Goal: Information Seeking & Learning: Learn about a topic

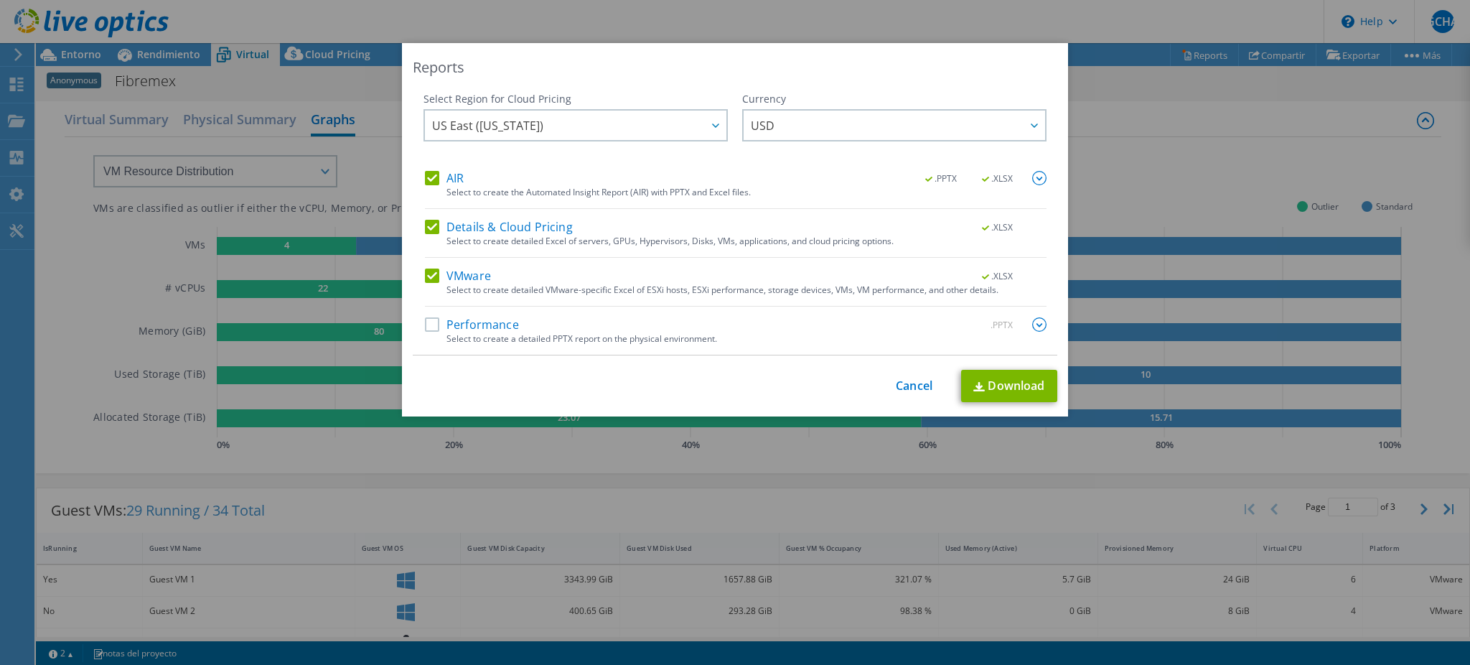
select select "USD"
click at [912, 381] on link "Cancel" at bounding box center [914, 386] width 37 height 14
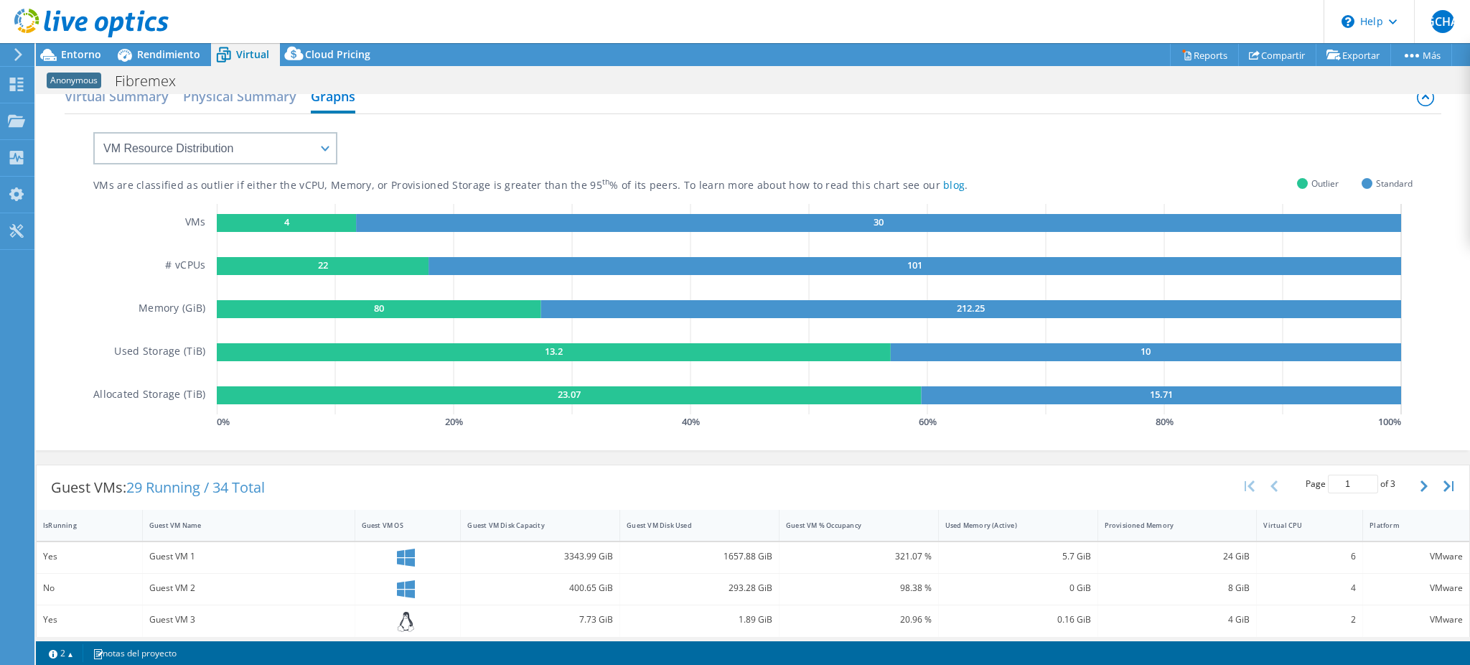
scroll to position [0, 0]
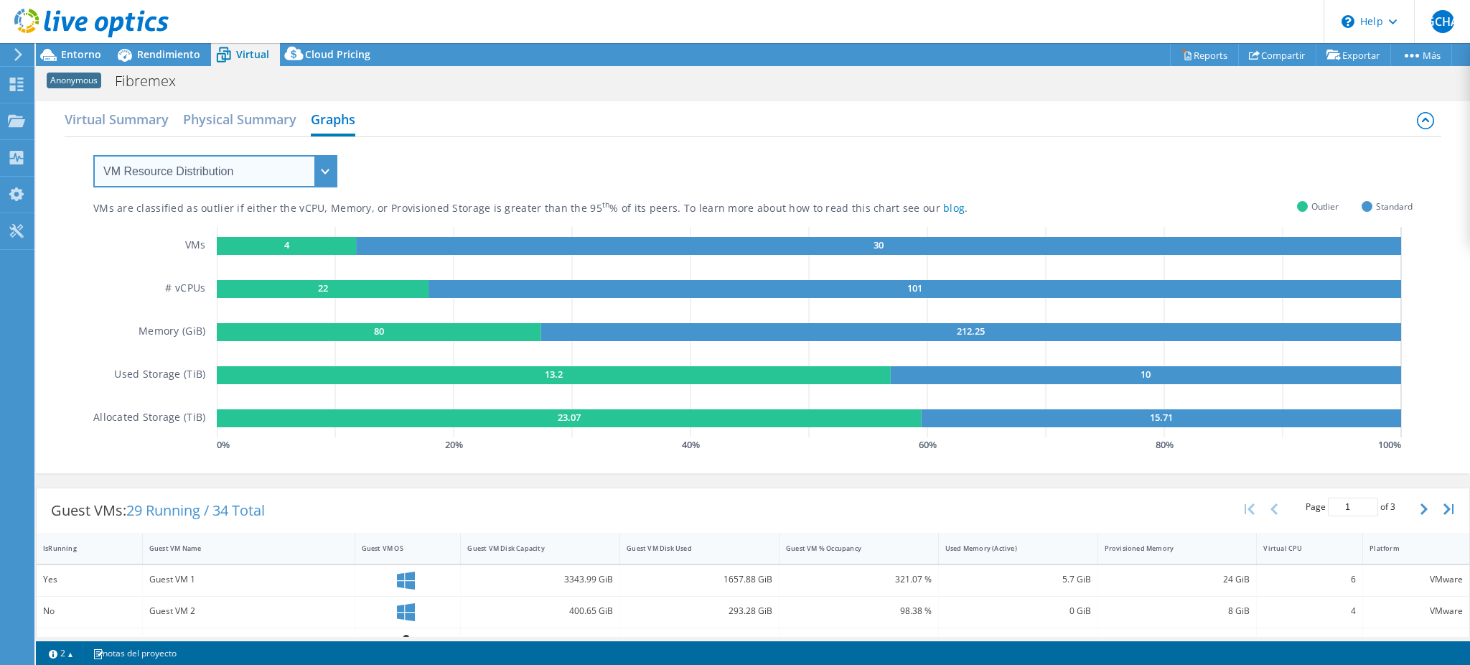
click at [327, 175] on select "VM Resource Distribution Provisioning Contrast Over Provisioning" at bounding box center [215, 171] width 244 height 32
click at [630, 160] on div "VMs are classified as outlier if either the vCPU, Memory, or Provisioned Storag…" at bounding box center [753, 296] width 1320 height 318
drag, startPoint x: 135, startPoint y: 329, endPoint x: 215, endPoint y: 326, distance: 80.5
click at [211, 330] on div "VMs # vCPUs Memory (GiB) Used Storage (TiB) Allocated Storage (TiB)" at bounding box center [154, 341] width 123 height 228
click at [179, 52] on span "Rendimiento" at bounding box center [168, 54] width 63 height 14
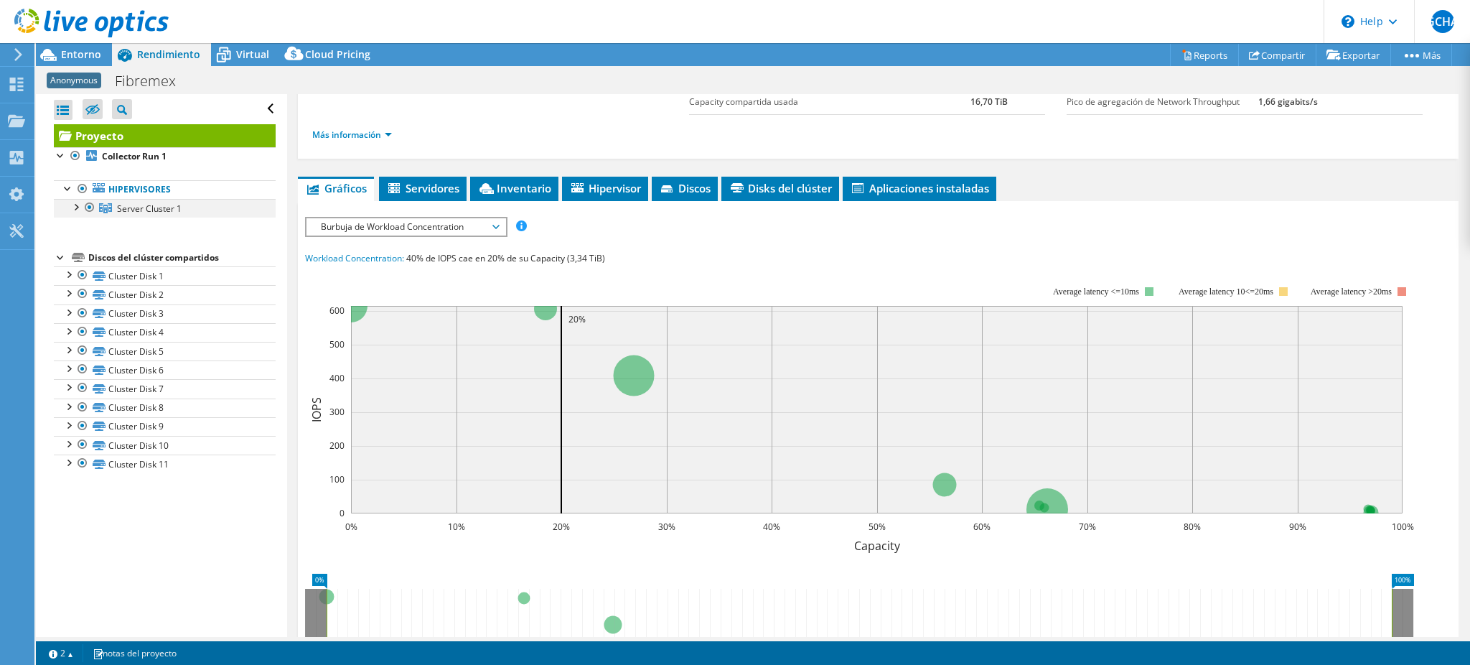
click at [80, 211] on div at bounding box center [75, 206] width 14 height 14
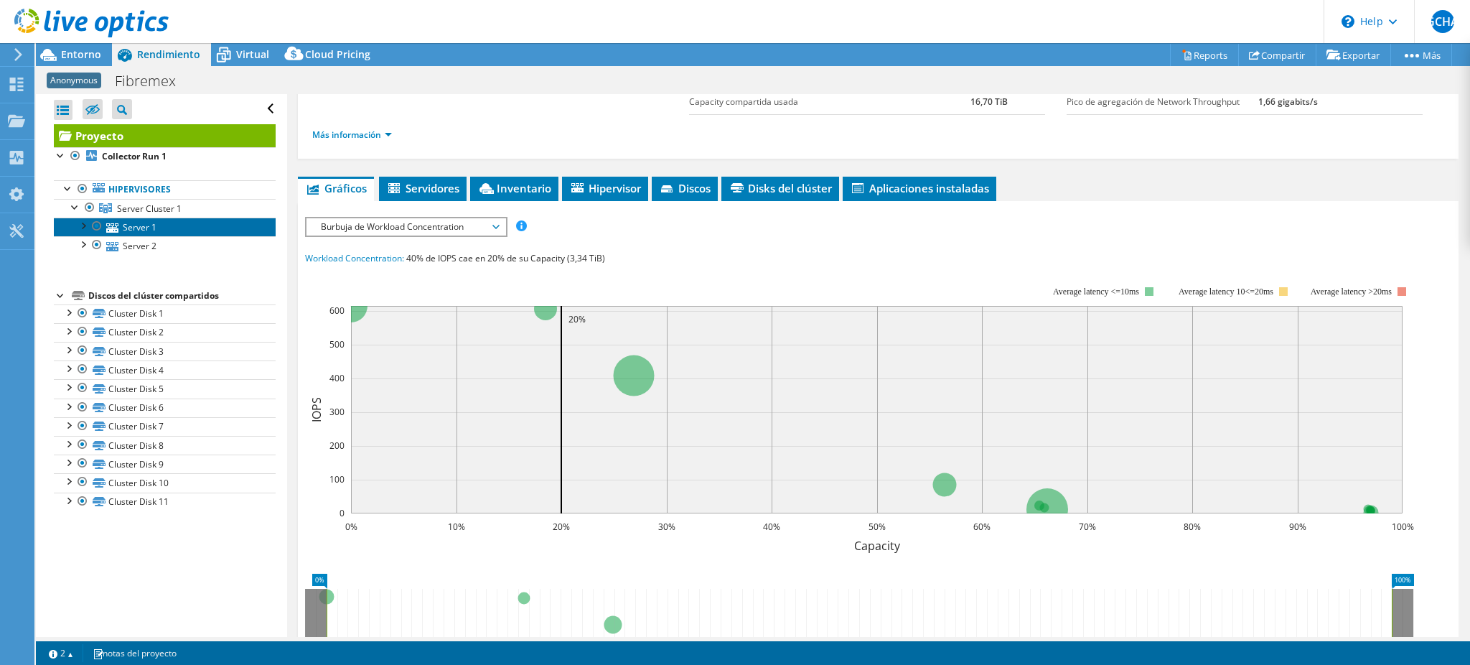
click at [182, 223] on link "Server 1" at bounding box center [165, 227] width 222 height 19
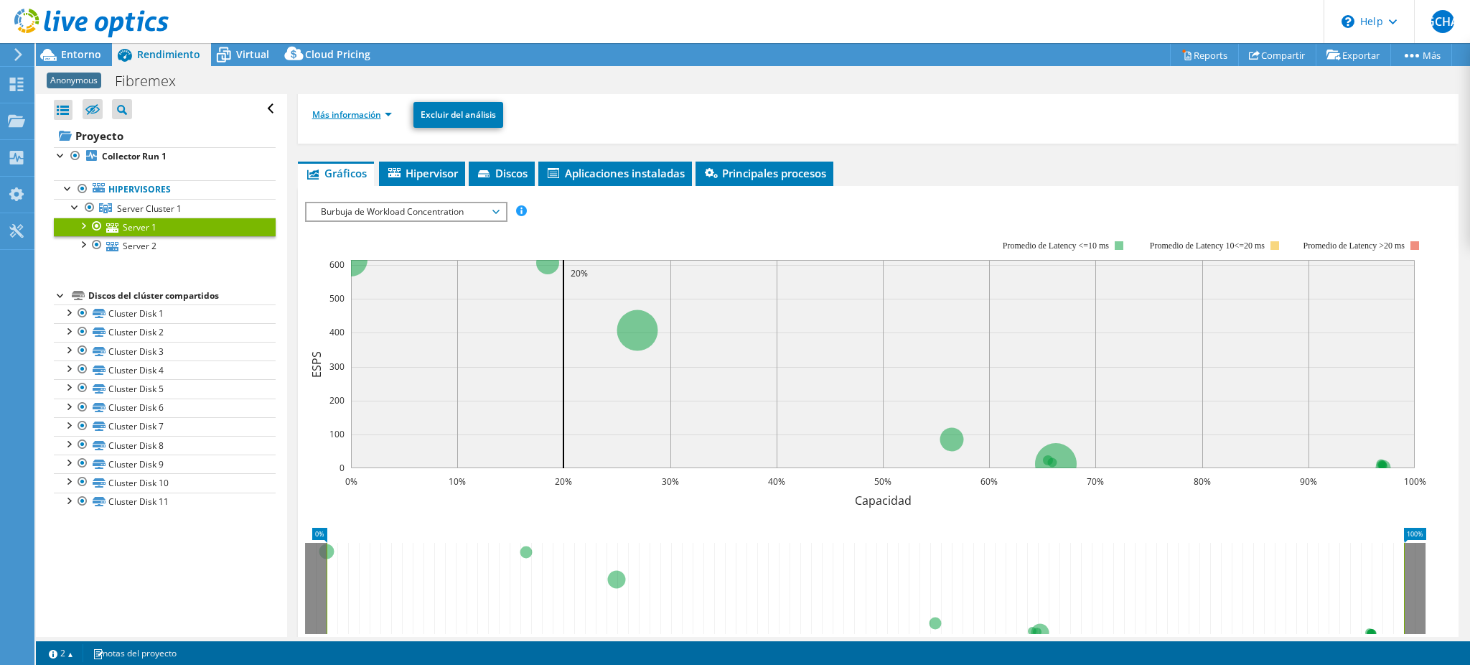
click at [380, 111] on link "Más información" at bounding box center [352, 114] width 80 height 12
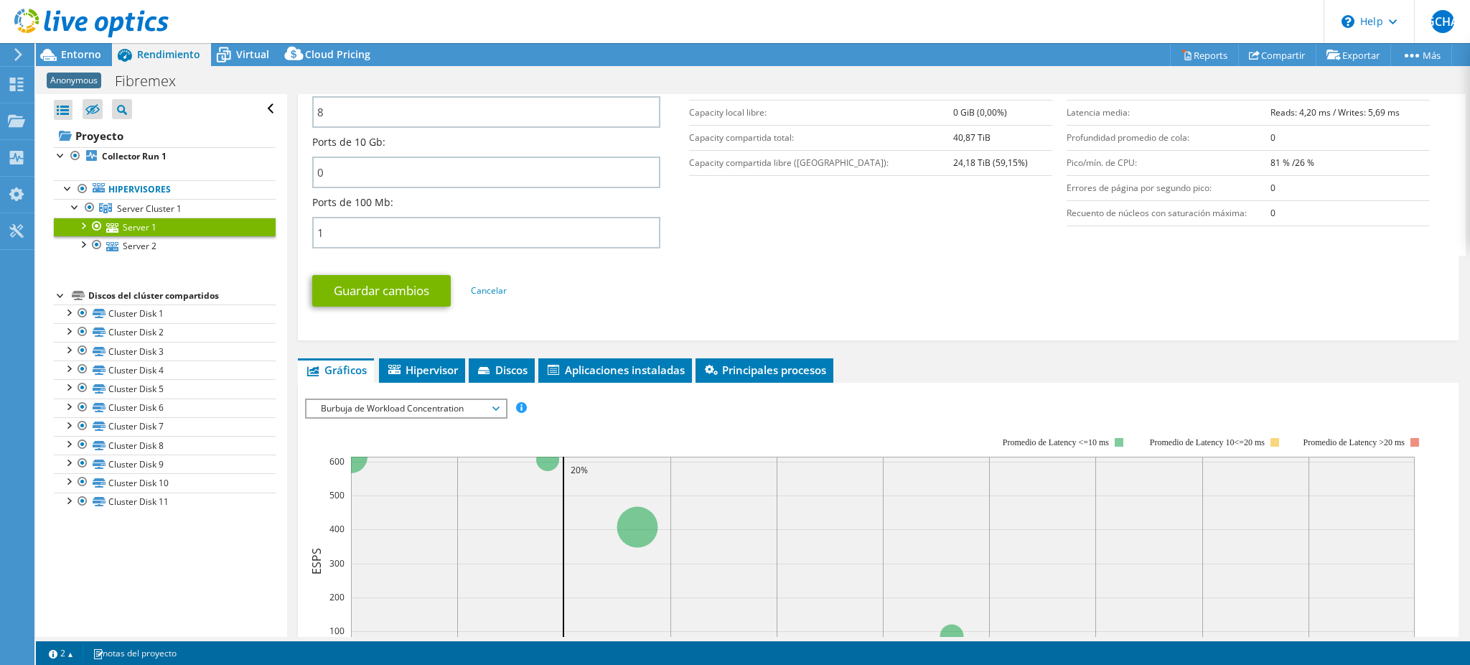
scroll to position [627, 0]
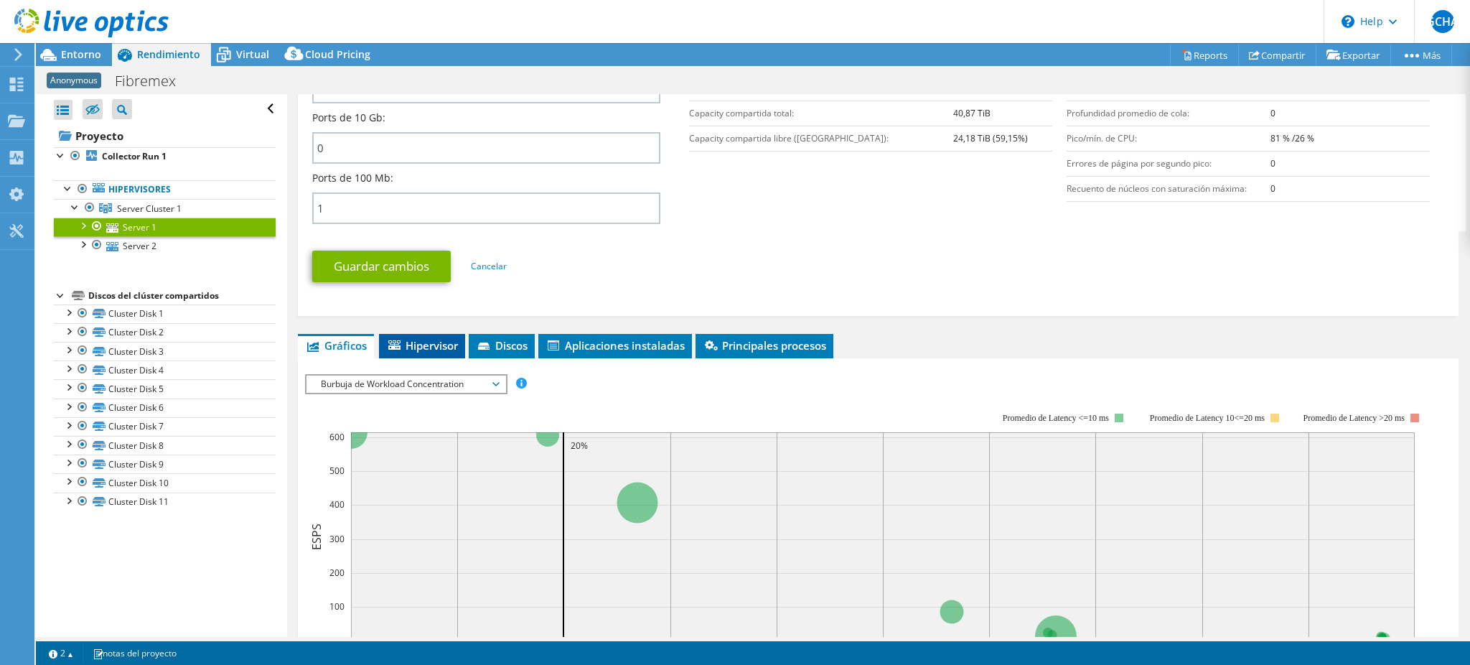
click at [423, 342] on li "Hipervisor" at bounding box center [422, 346] width 86 height 24
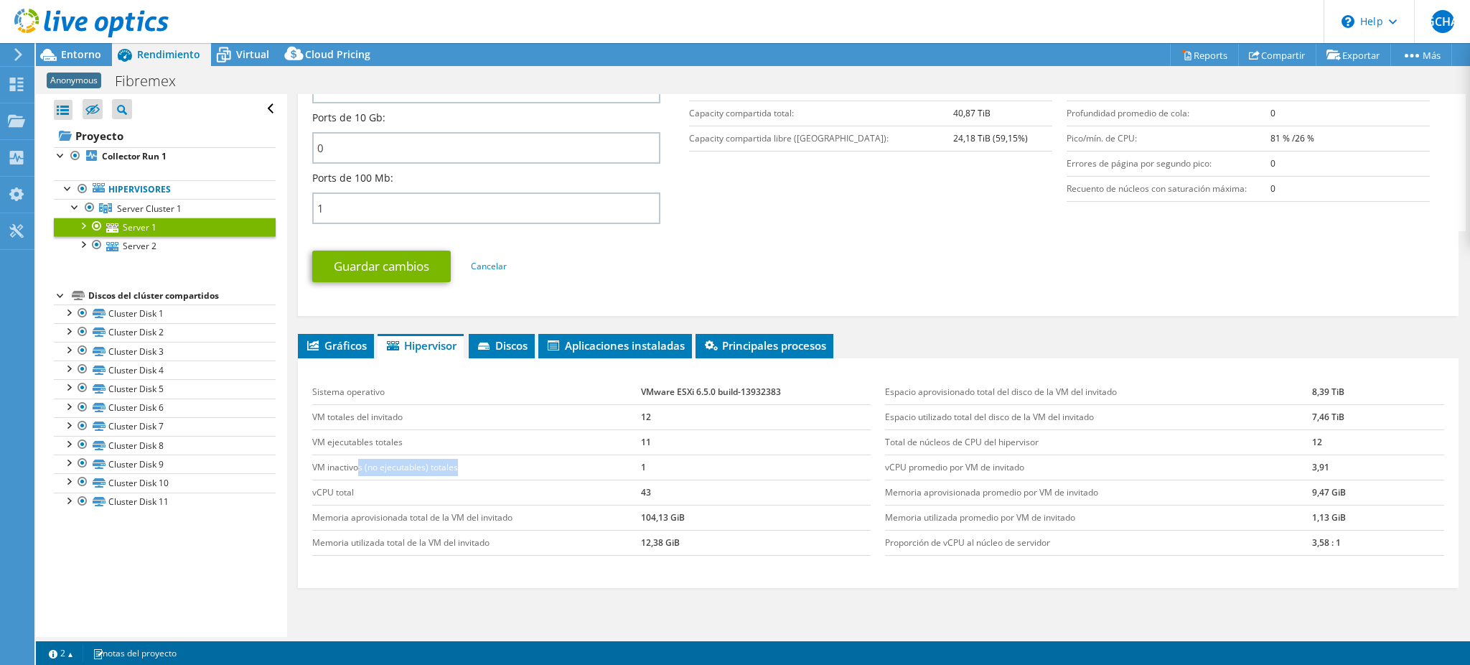
drag, startPoint x: 358, startPoint y: 459, endPoint x: 477, endPoint y: 463, distance: 119.3
click at [479, 464] on td "VM inactivos (no ejecutables) totales" at bounding box center [476, 466] width 329 height 25
drag, startPoint x: 370, startPoint y: 432, endPoint x: 668, endPoint y: 429, distance: 297.3
click at [668, 429] on tr "VM ejecutables totales 11" at bounding box center [591, 441] width 559 height 25
drag, startPoint x: 335, startPoint y: 480, endPoint x: 651, endPoint y: 477, distance: 316.6
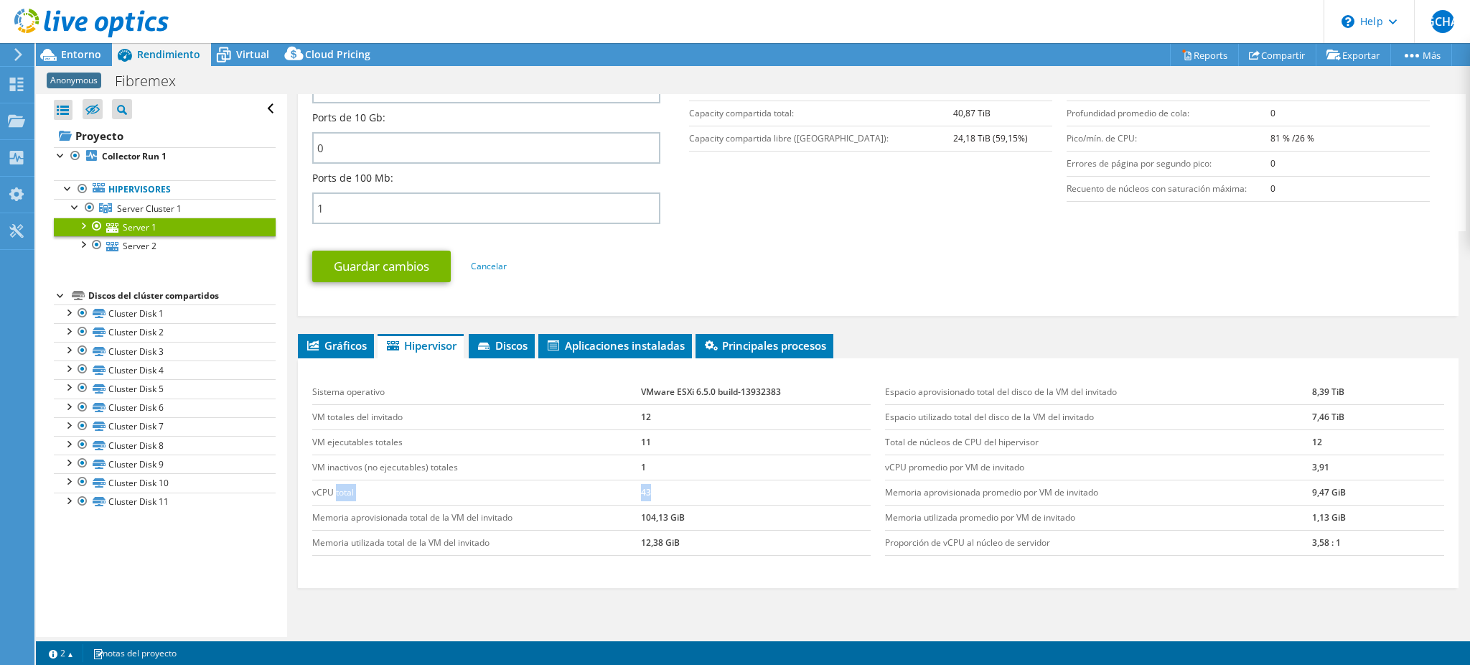
click at [651, 480] on tr "vCPU total 43" at bounding box center [591, 492] width 559 height 25
click at [437, 510] on td "Memoria aprovisionada total de la VM del invitado" at bounding box center [476, 517] width 329 height 25
drag, startPoint x: 381, startPoint y: 505, endPoint x: 686, endPoint y: 501, distance: 305.9
click at [686, 505] on tr "Memoria aprovisionada total de la VM del invitado 104,13 GiB" at bounding box center [591, 517] width 559 height 25
click at [409, 535] on td "Memoria utilizada total de la VM del invitado" at bounding box center [476, 542] width 329 height 25
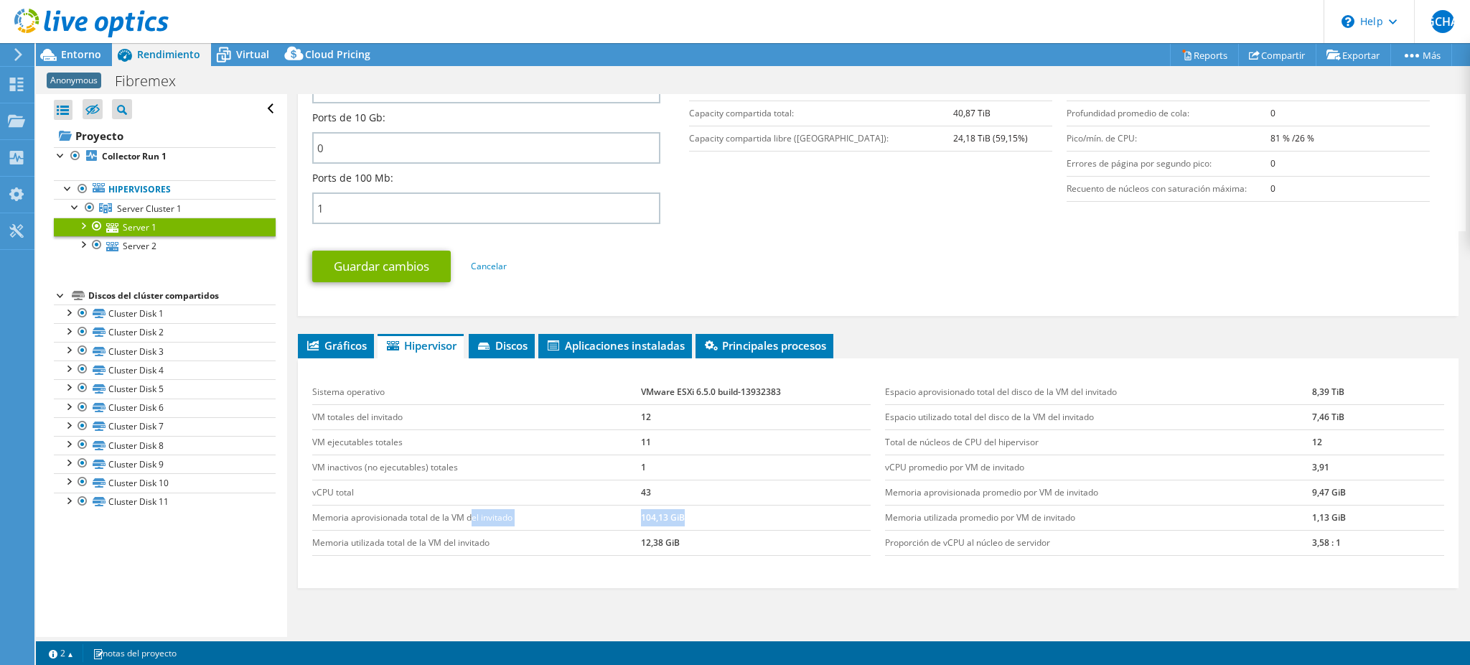
drag, startPoint x: 485, startPoint y: 503, endPoint x: 732, endPoint y: 506, distance: 247.0
click at [732, 506] on tr "Memoria aprovisionada total de la VM del invitado 104,13 GiB" at bounding box center [591, 517] width 559 height 25
click at [154, 248] on link "Server 2" at bounding box center [165, 245] width 222 height 19
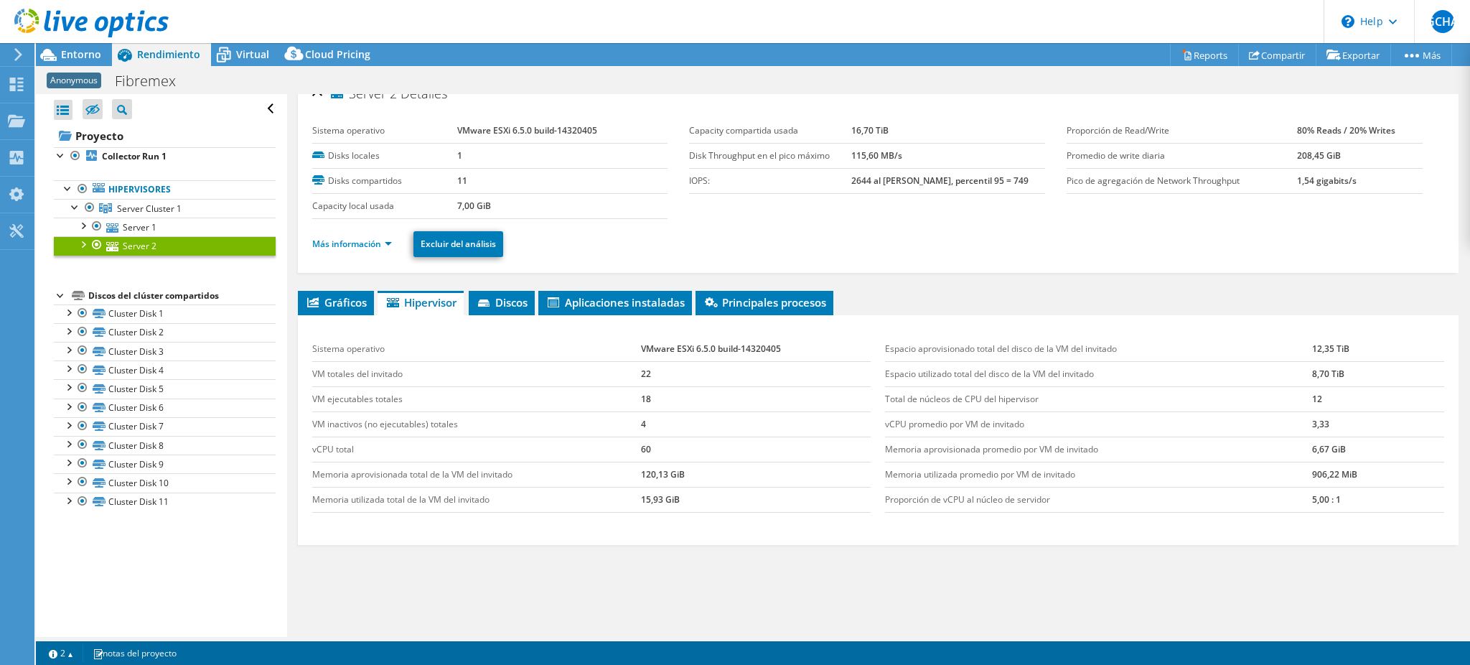
scroll to position [0, 0]
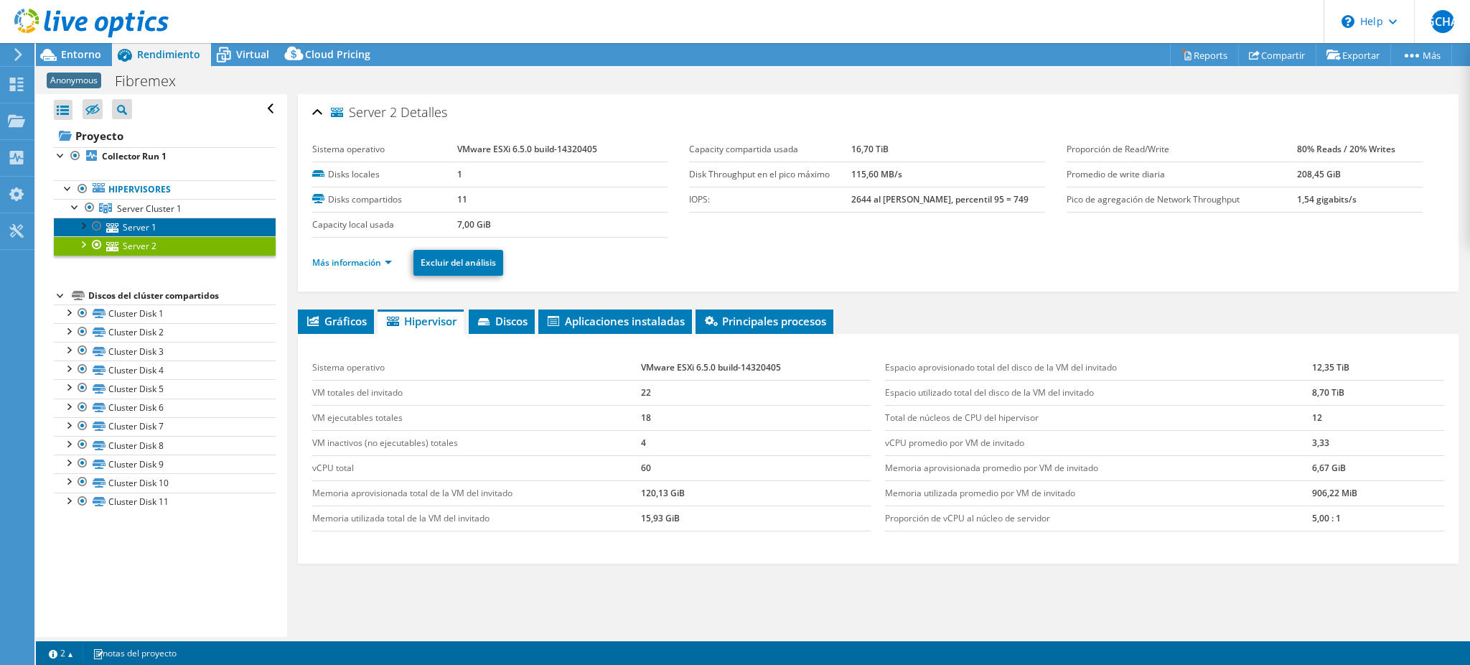
click at [162, 230] on link "Server 1" at bounding box center [165, 227] width 222 height 19
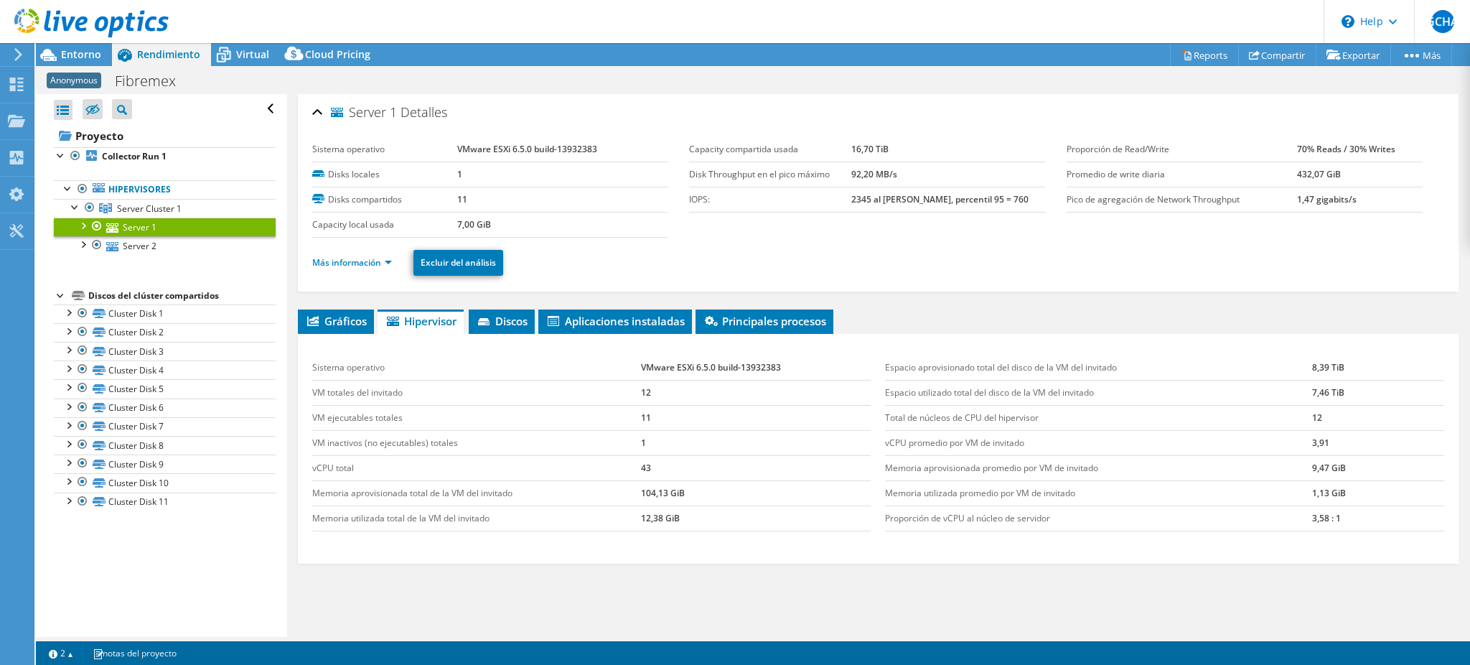
click at [393, 258] on li "Más información" at bounding box center [356, 263] width 88 height 16
click at [385, 261] on link "Más información" at bounding box center [352, 262] width 80 height 12
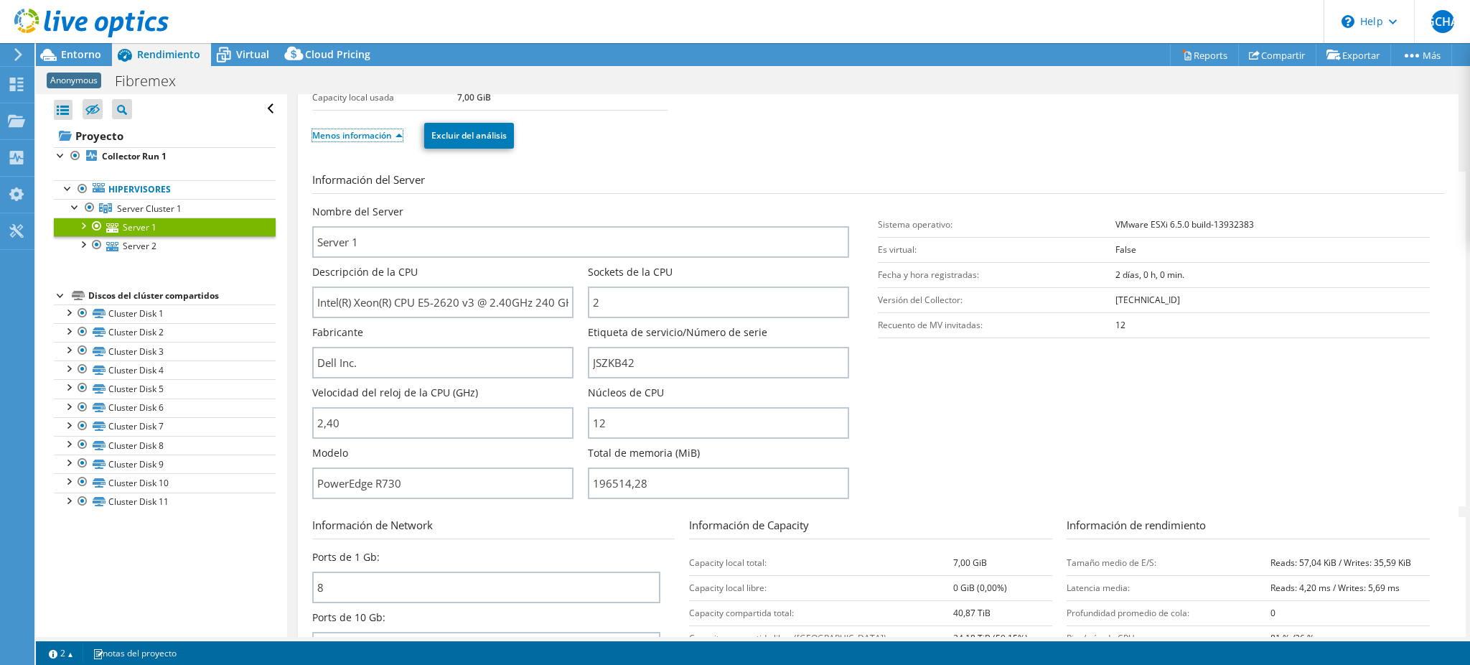
scroll to position [95, 0]
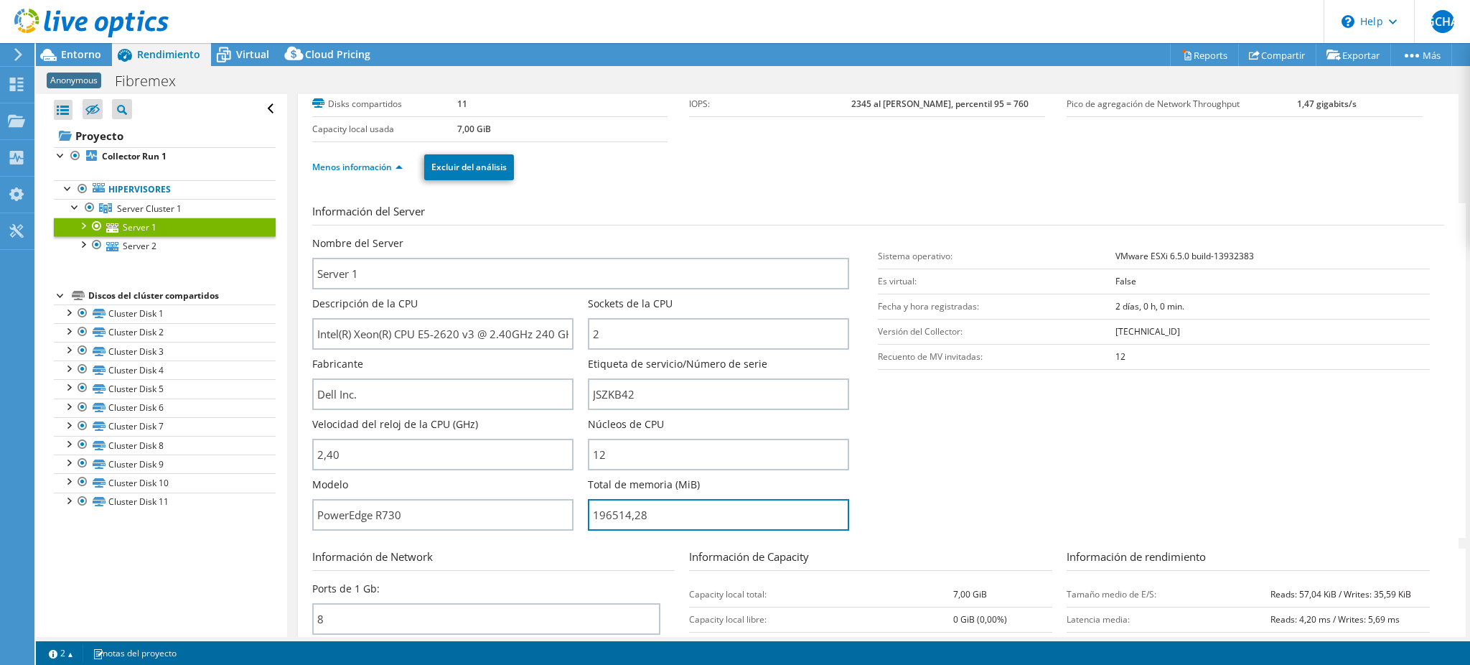
drag, startPoint x: 642, startPoint y: 510, endPoint x: 571, endPoint y: 516, distance: 71.4
click at [571, 236] on div "Nombre del Server Server 1 Descripción de la CPU Intel(R) Xeon(R) CPU E5-2620 v…" at bounding box center [588, 236] width 552 height 0
type input "19651428"
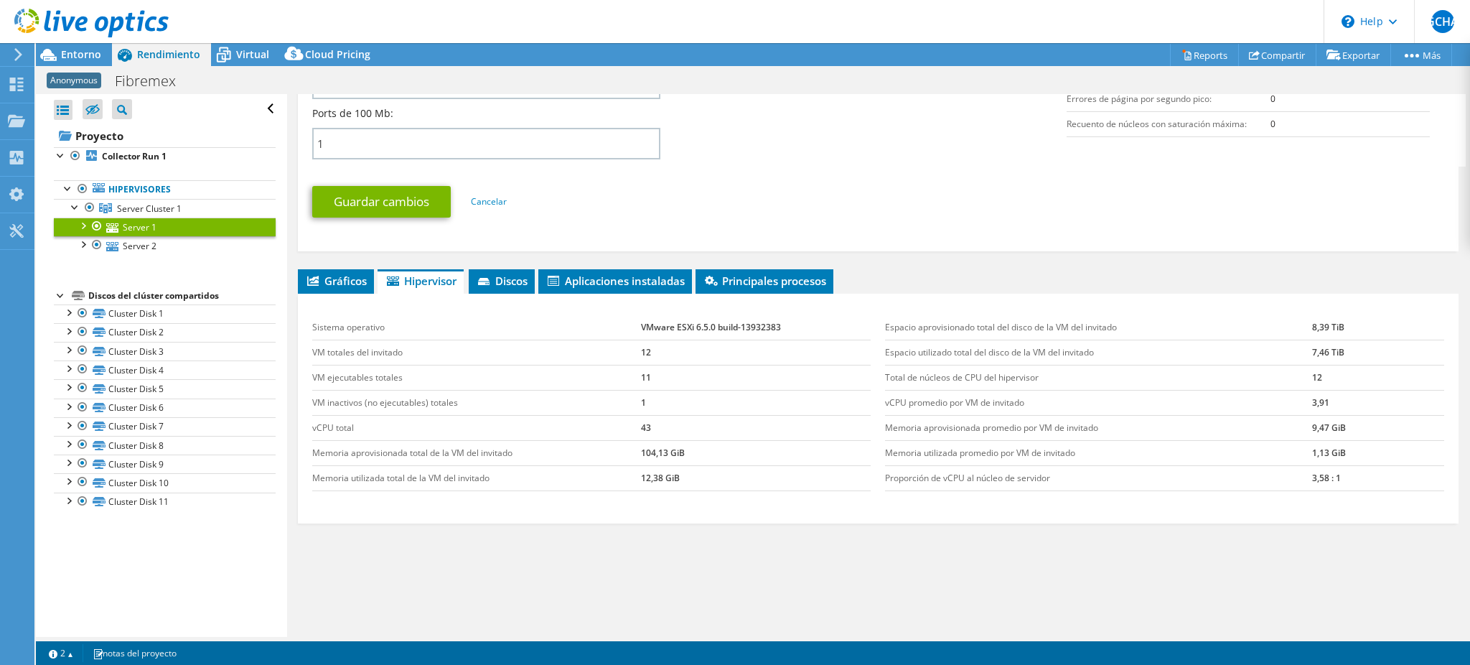
scroll to position [697, 0]
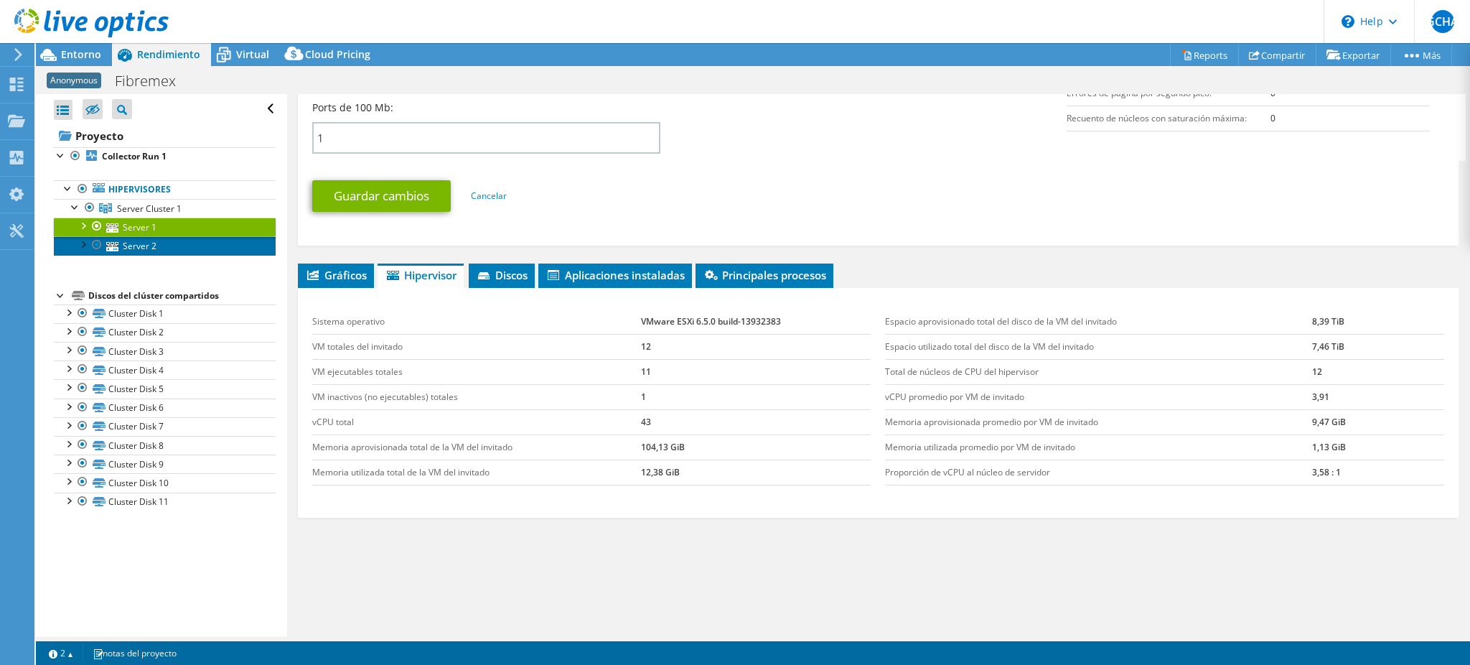
click at [234, 251] on link "Server 2" at bounding box center [165, 245] width 222 height 19
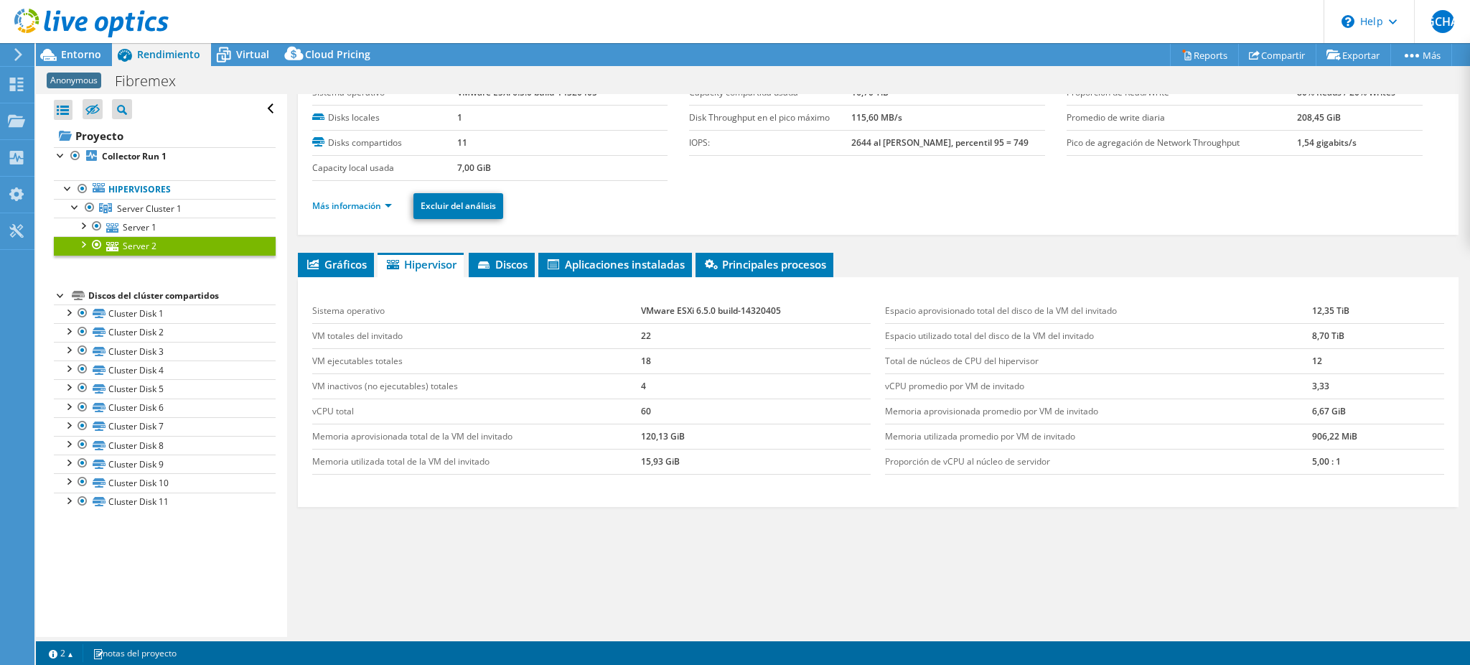
scroll to position [55, 0]
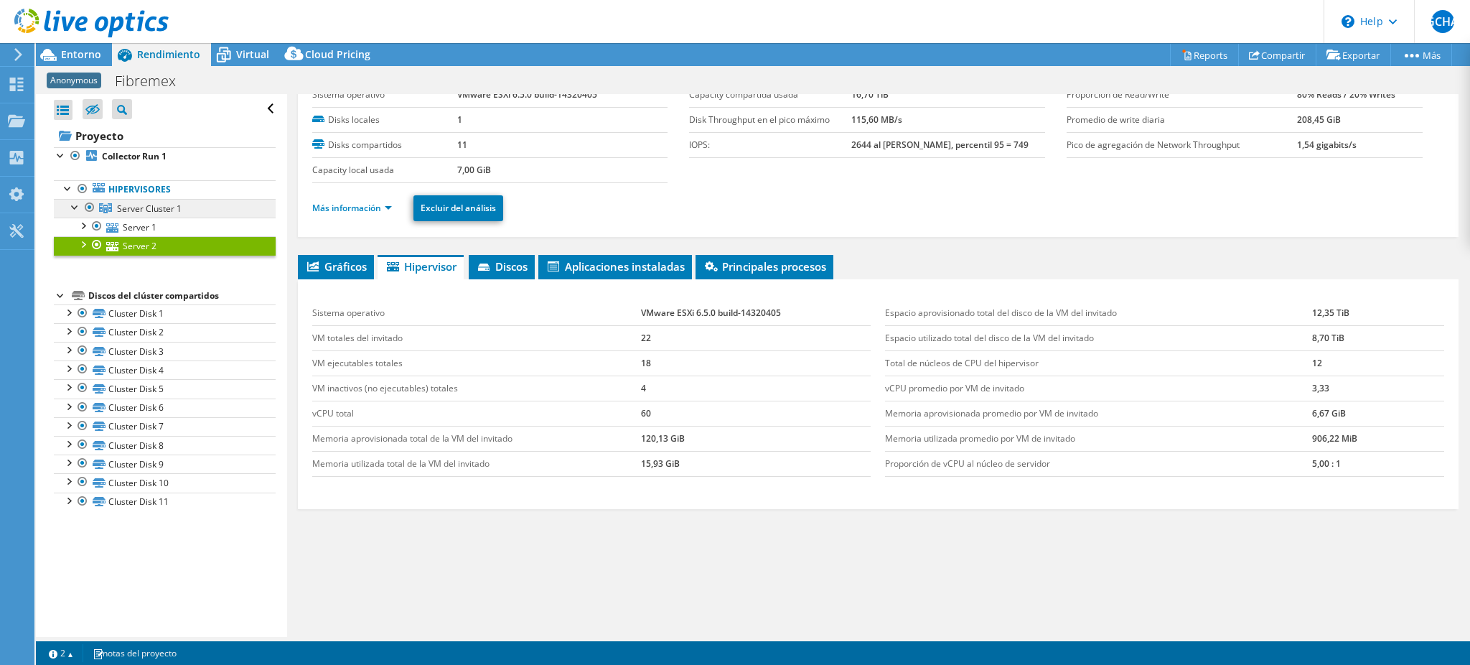
click at [142, 207] on span "Server Cluster 1" at bounding box center [149, 208] width 65 height 12
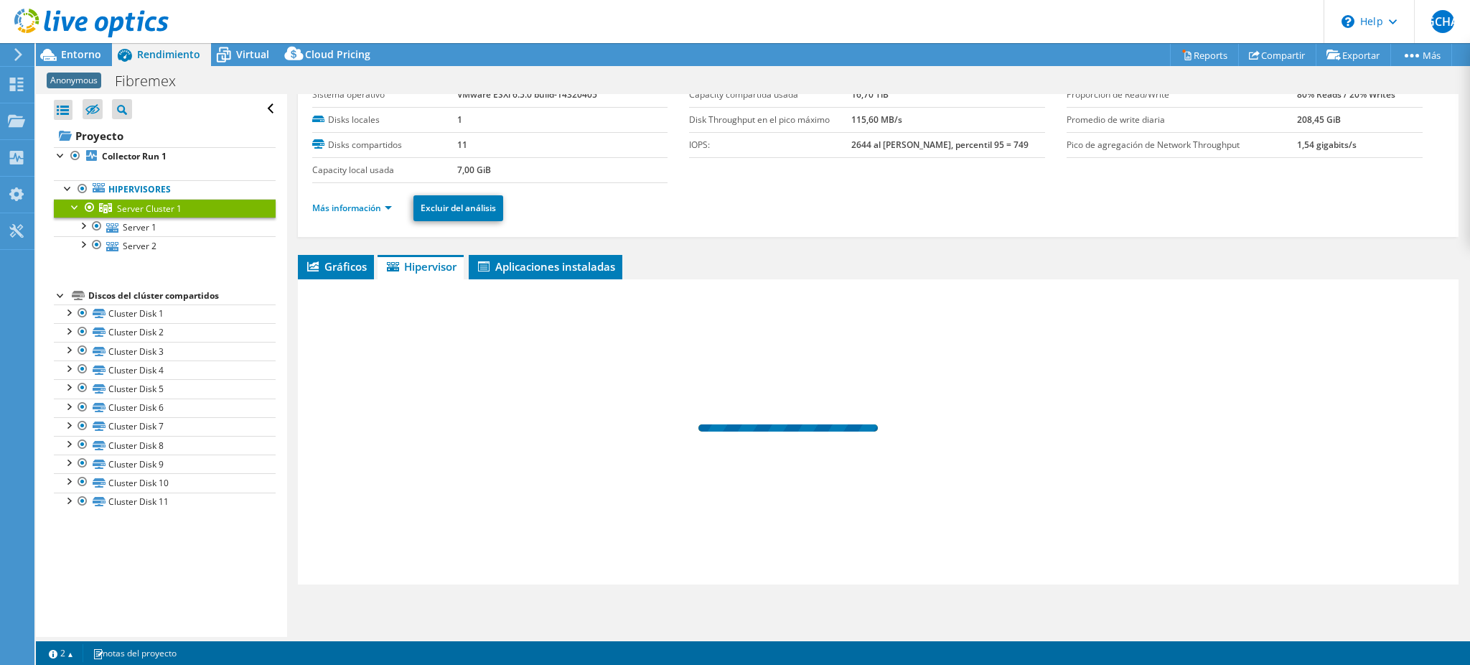
scroll to position [45, 0]
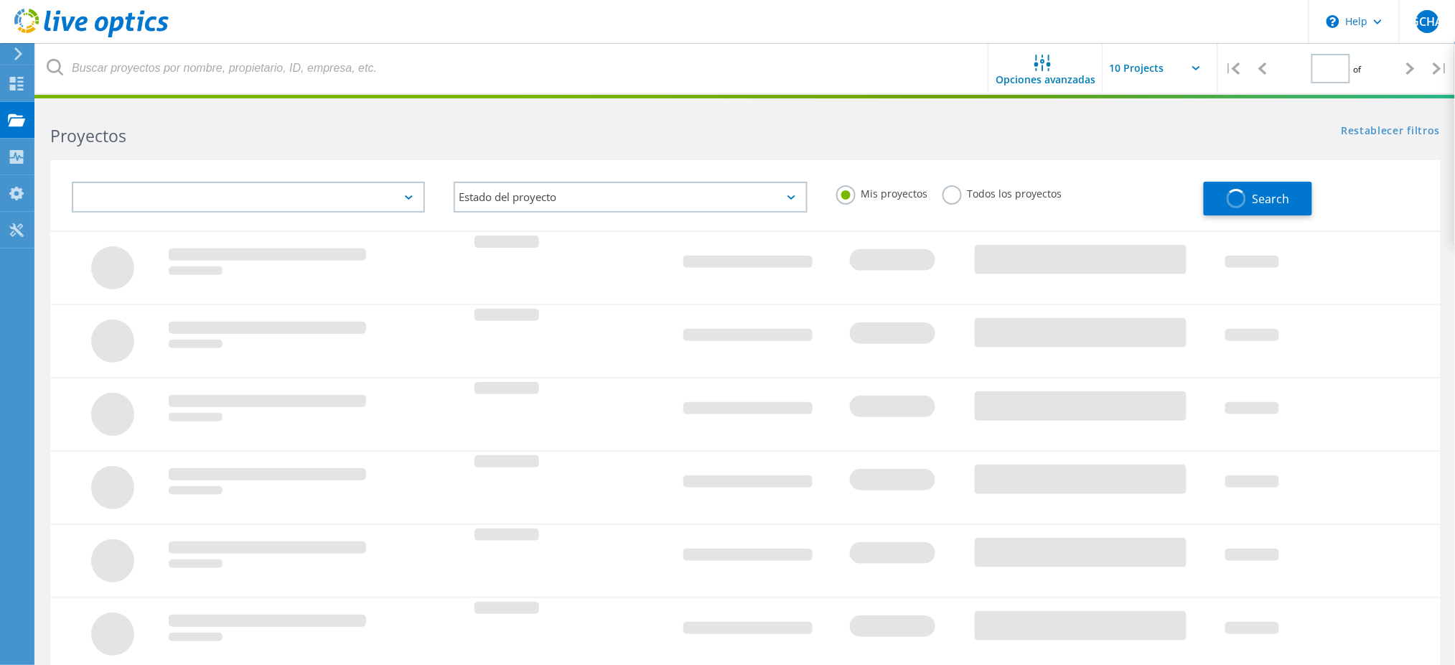
type input "1"
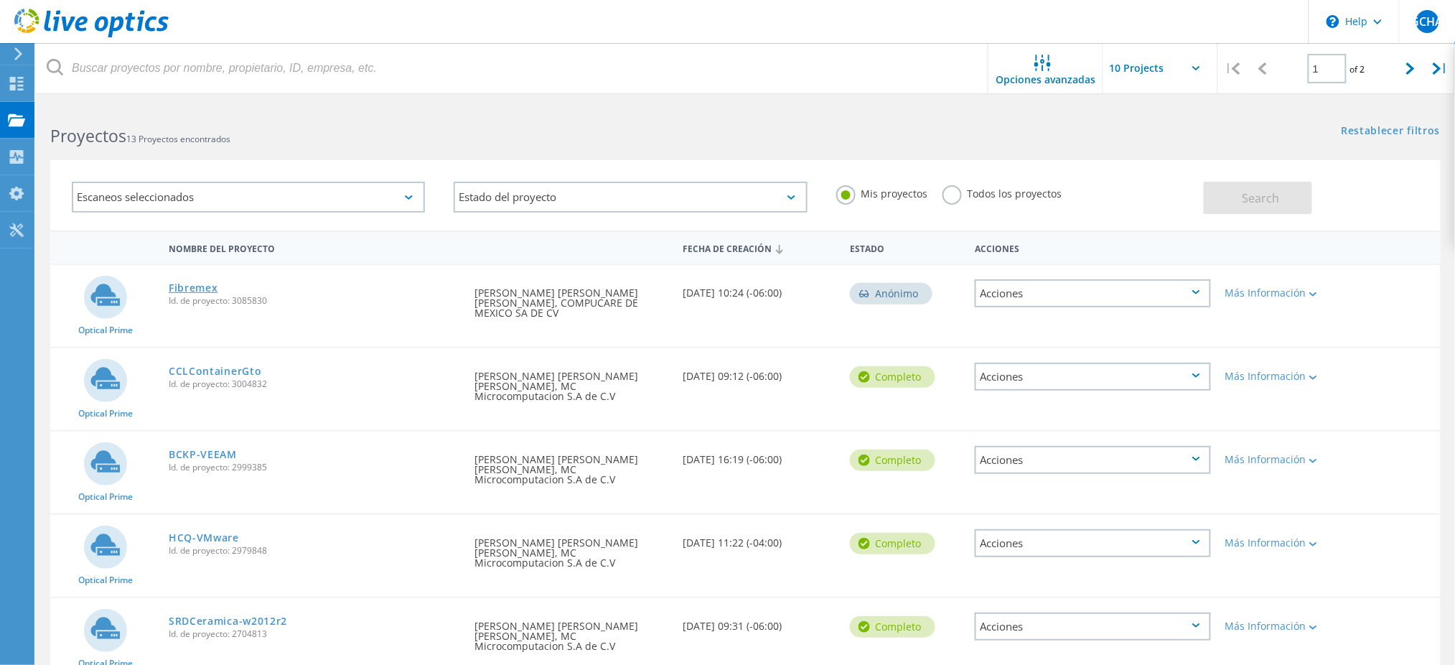
click at [197, 285] on link "Fibremex" at bounding box center [194, 288] width 50 height 10
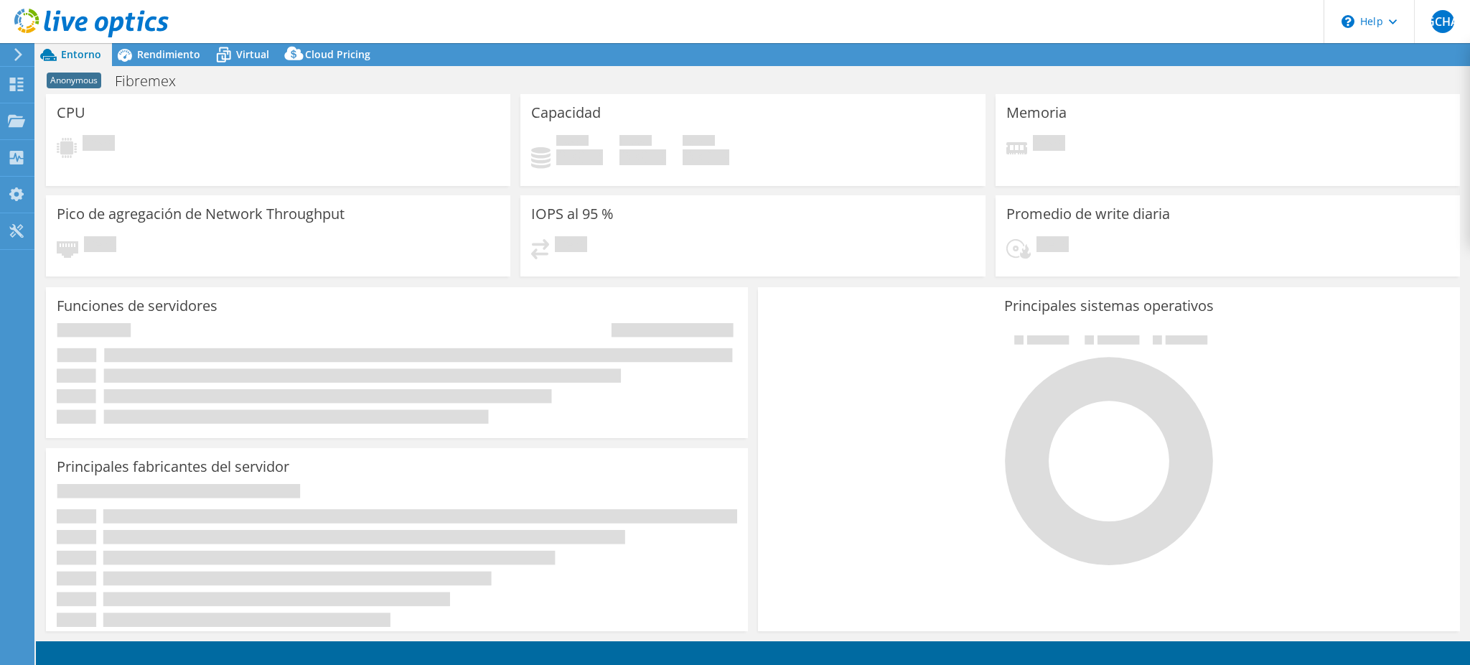
select select "USD"
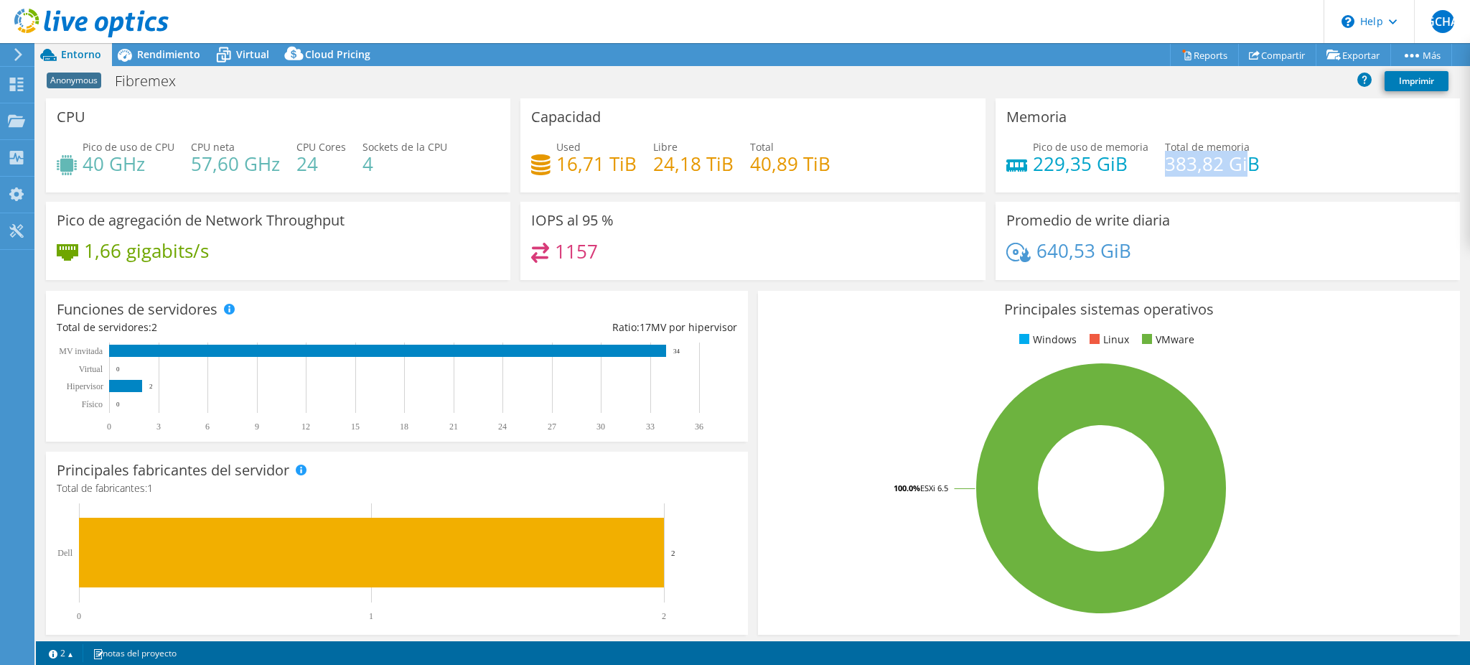
drag, startPoint x: 1152, startPoint y: 165, endPoint x: 1239, endPoint y: 168, distance: 86.9
click at [1239, 168] on h4 "383,82 GiB" at bounding box center [1212, 164] width 95 height 16
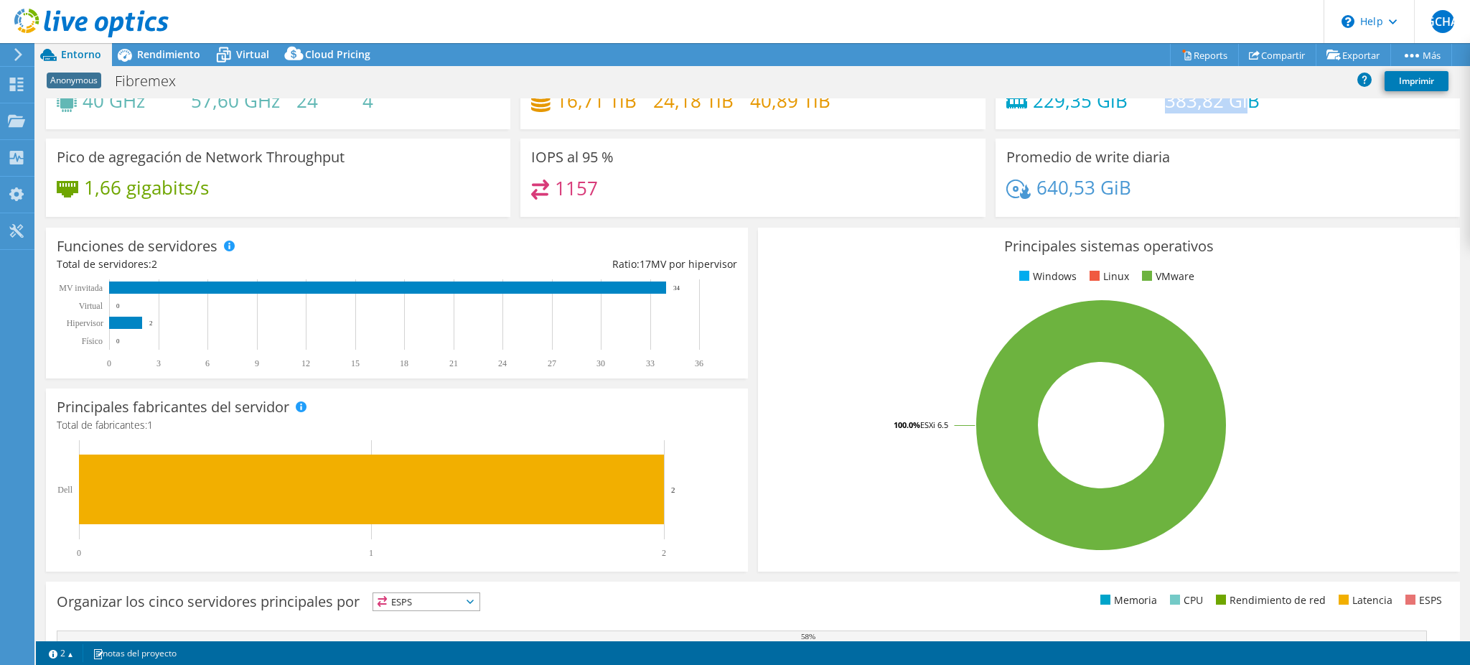
scroll to position [95, 0]
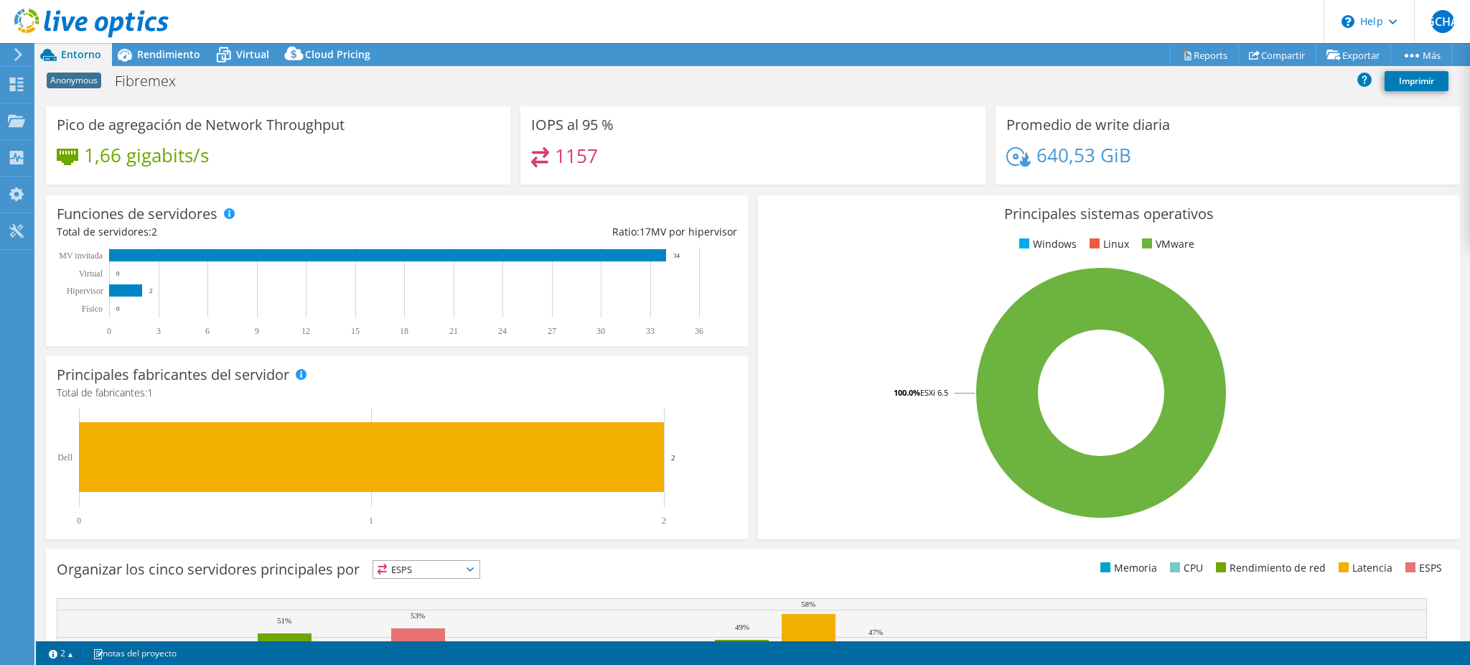
click at [845, 325] on rect at bounding box center [1102, 392] width 666 height 251
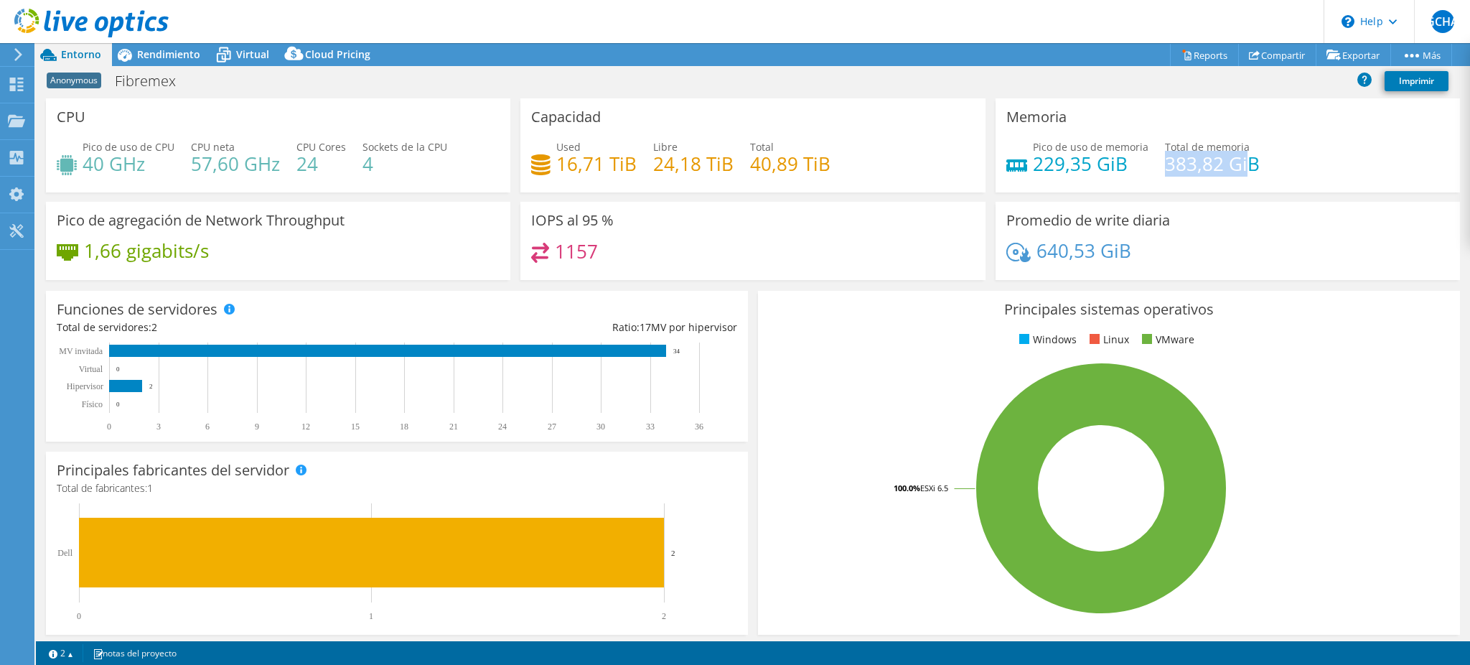
scroll to position [0, 0]
click at [225, 49] on icon at bounding box center [223, 49] width 9 height 5
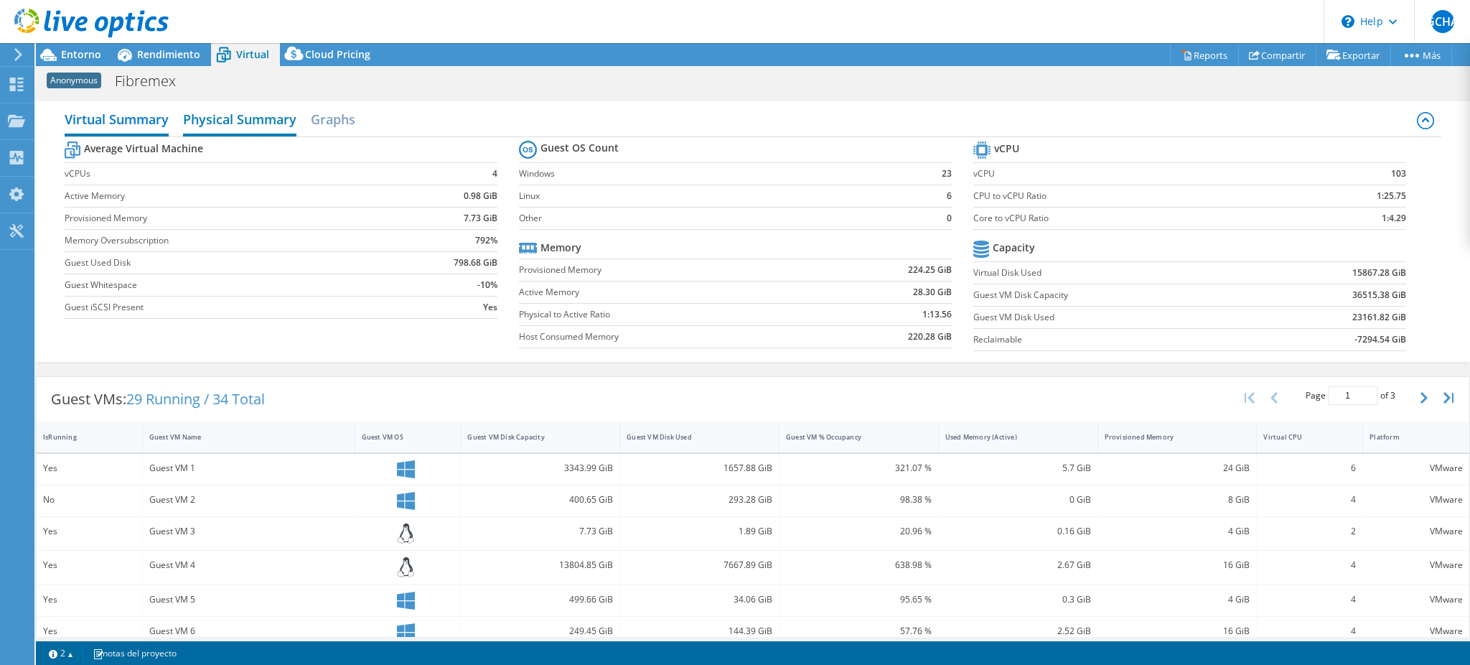
click at [261, 118] on h2 "Physical Summary" at bounding box center [239, 121] width 113 height 32
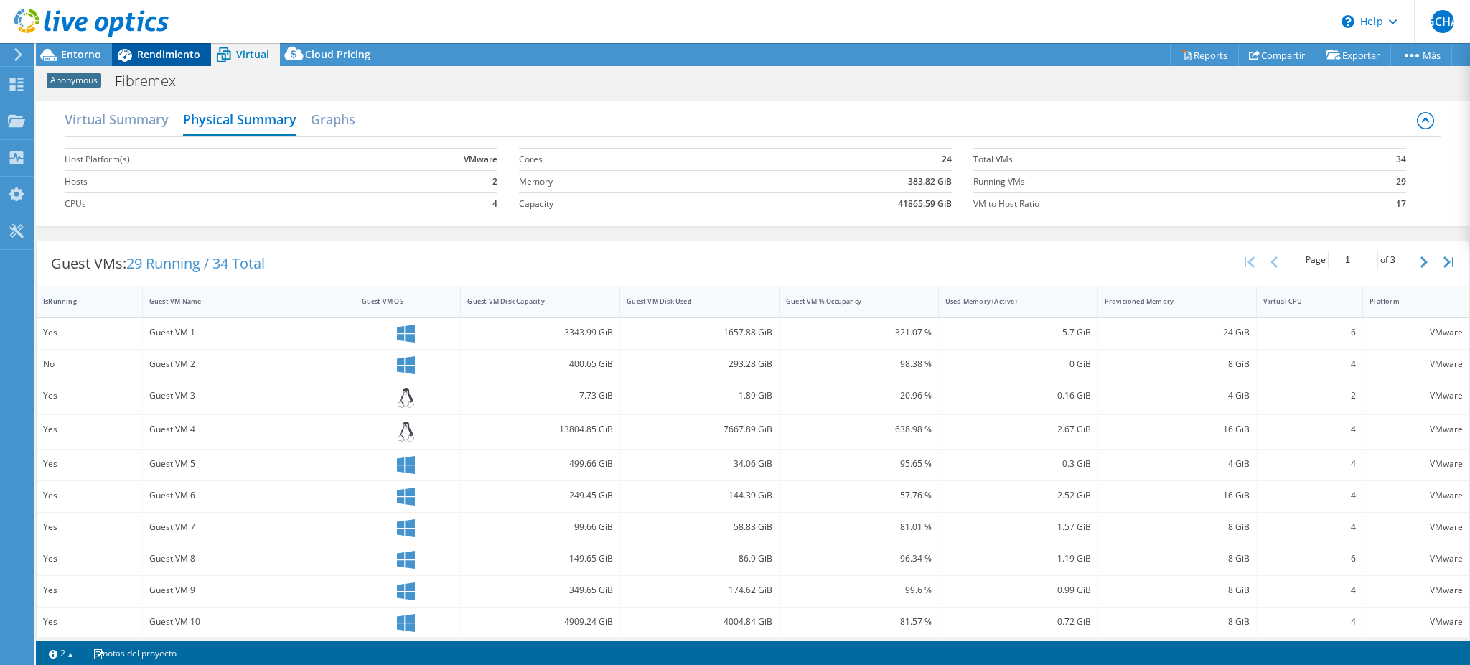
click at [176, 55] on span "Rendimiento" at bounding box center [168, 54] width 63 height 14
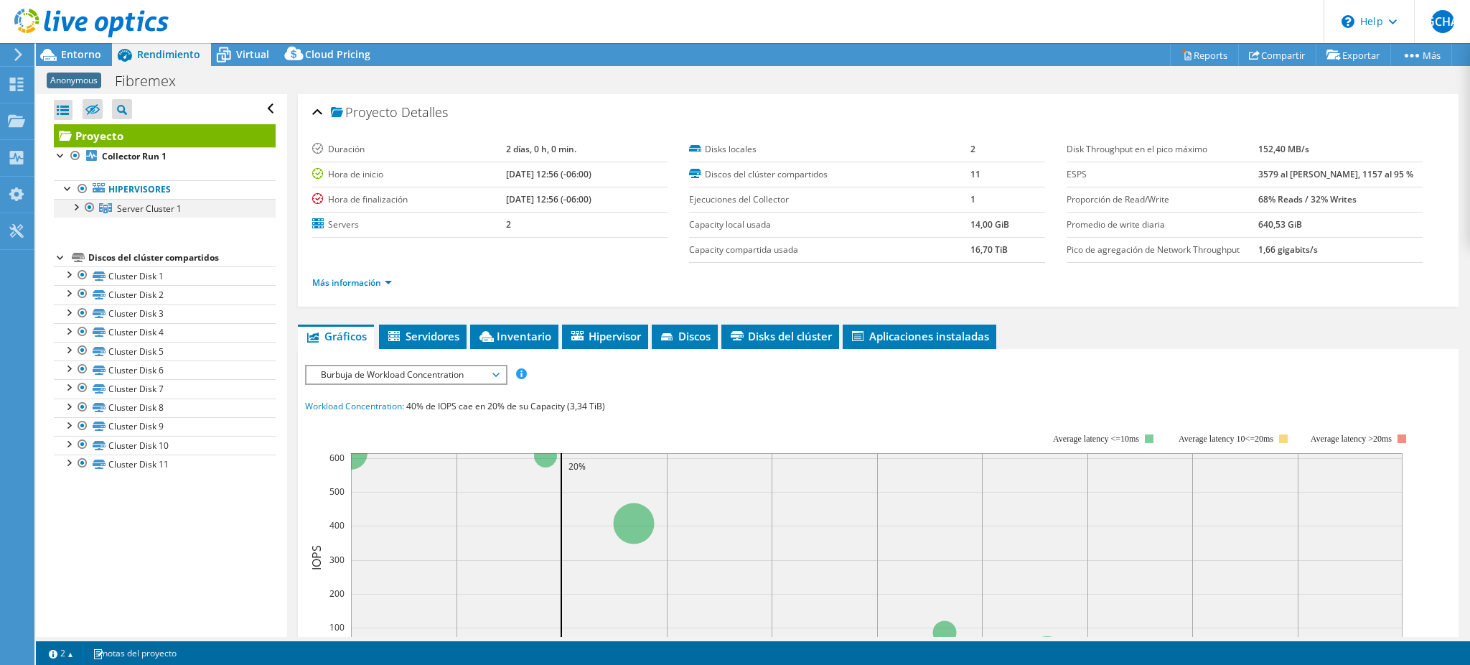
click at [74, 203] on div at bounding box center [75, 206] width 14 height 14
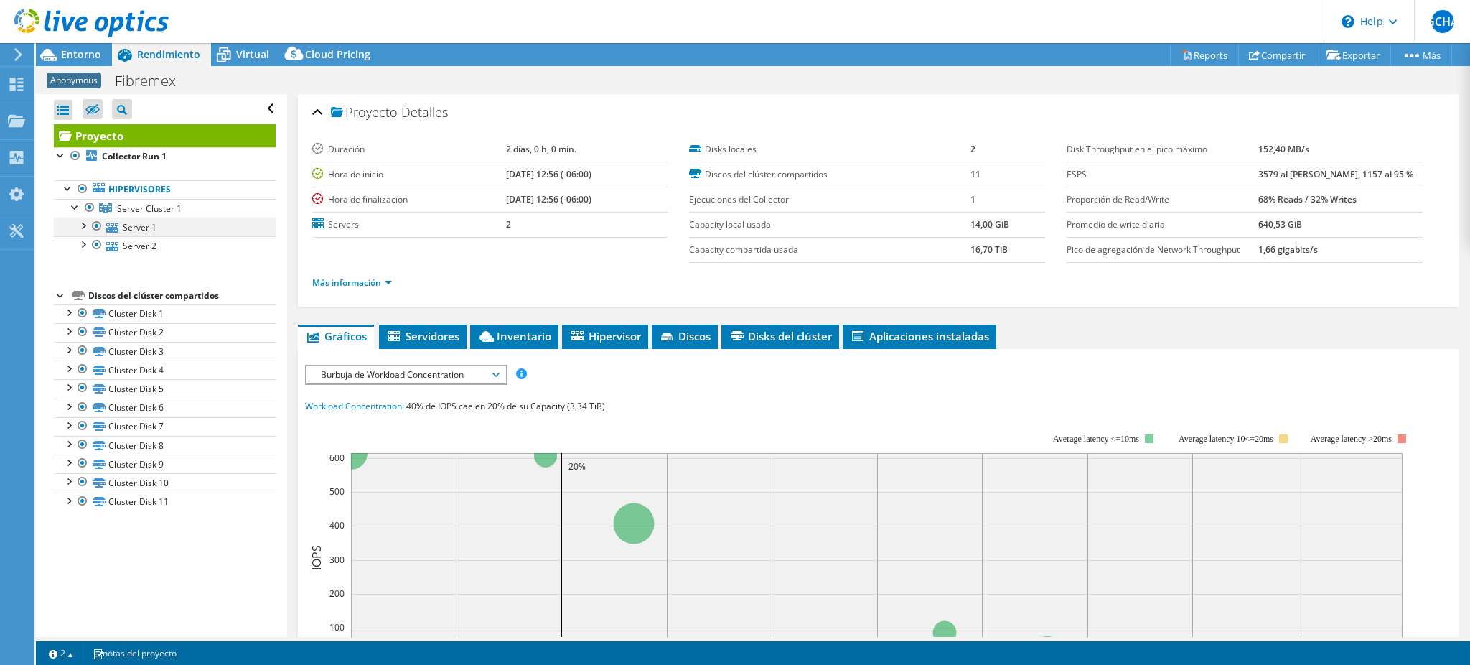
click at [86, 226] on div at bounding box center [82, 225] width 14 height 14
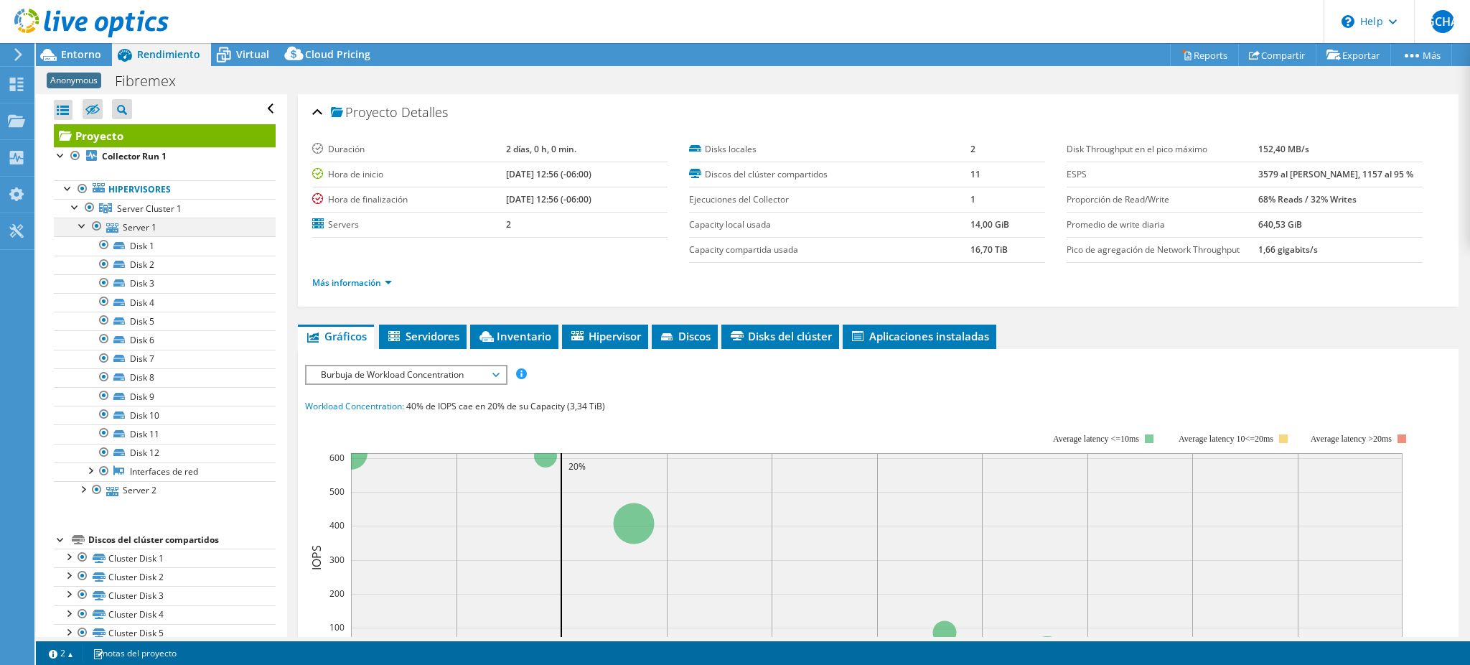
click at [85, 230] on div at bounding box center [82, 225] width 14 height 14
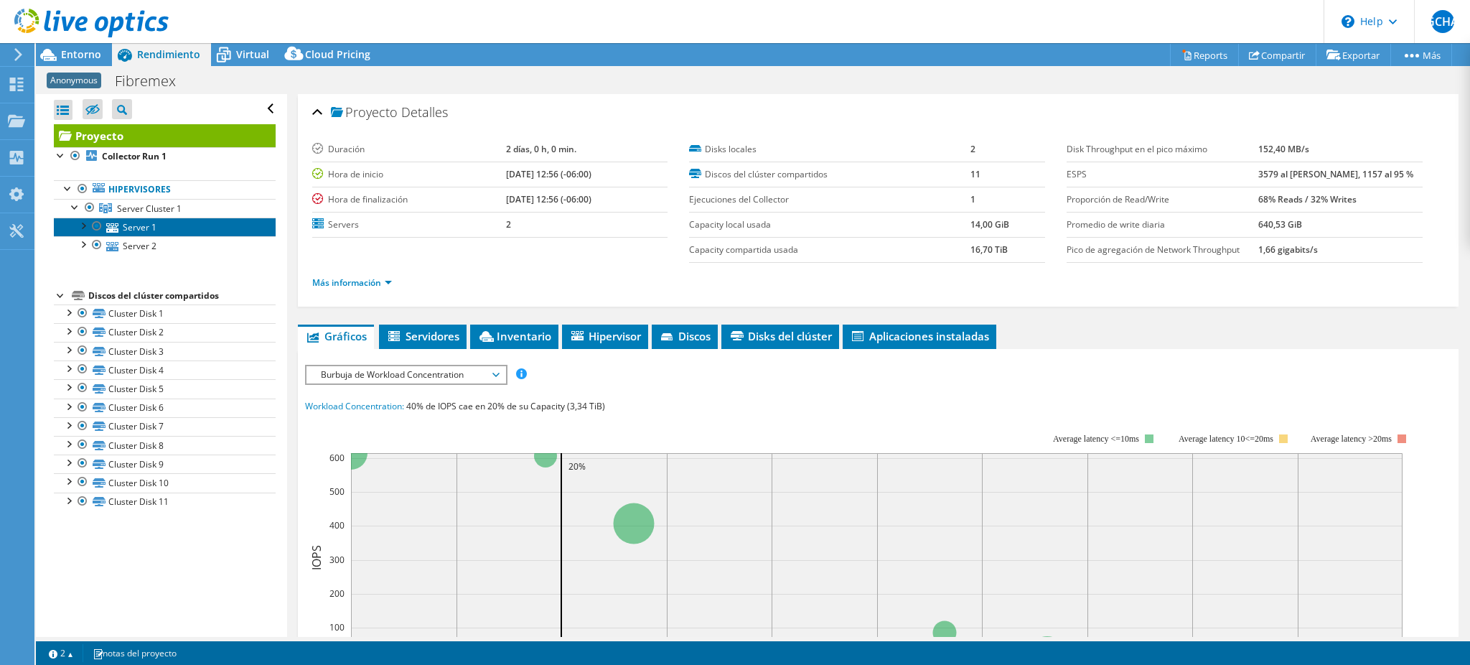
click at [142, 226] on link "Server 1" at bounding box center [165, 227] width 222 height 19
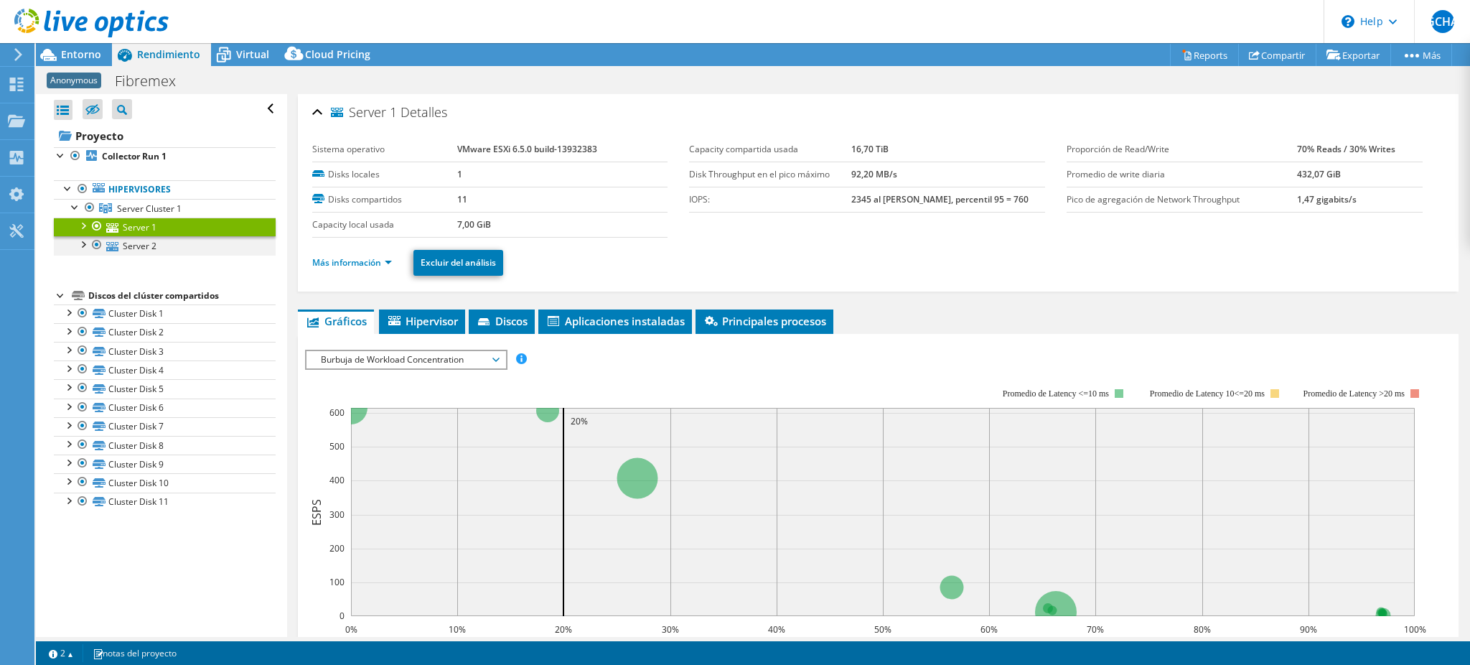
click at [82, 249] on div at bounding box center [82, 243] width 14 height 14
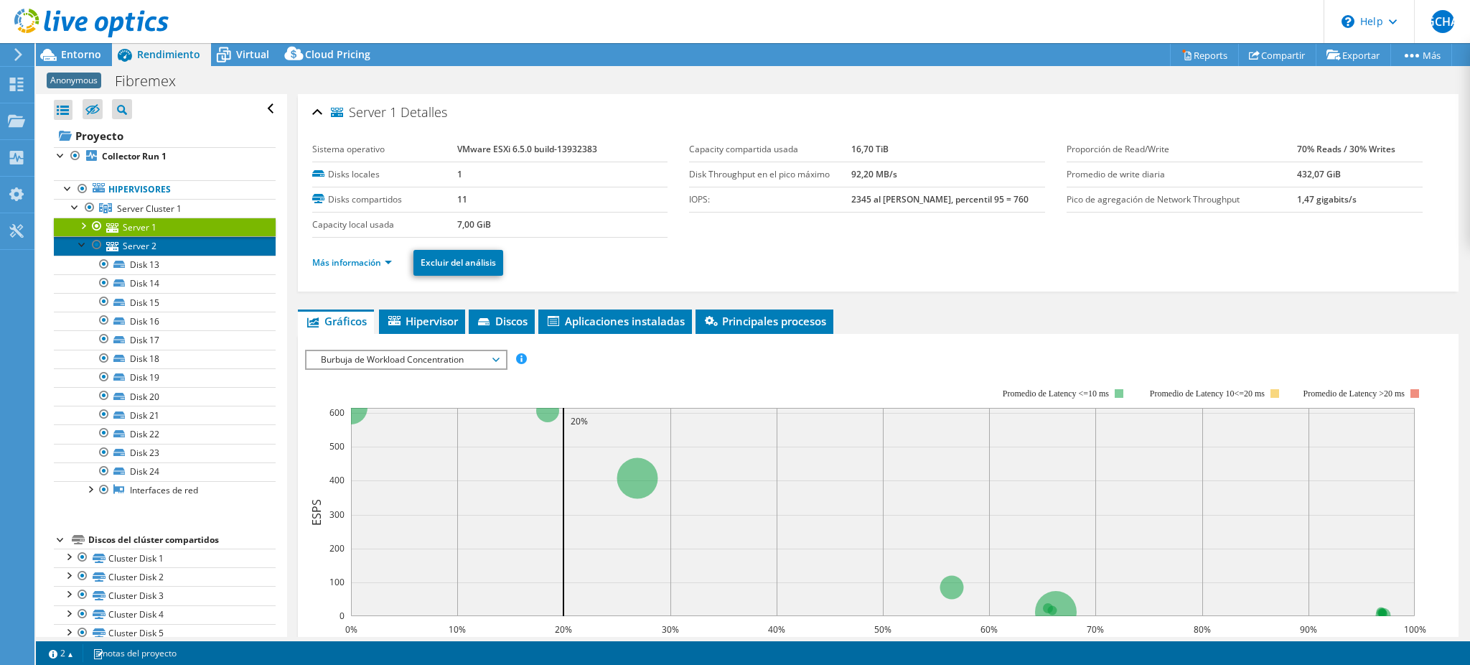
click at [149, 241] on link "Server 2" at bounding box center [165, 245] width 222 height 19
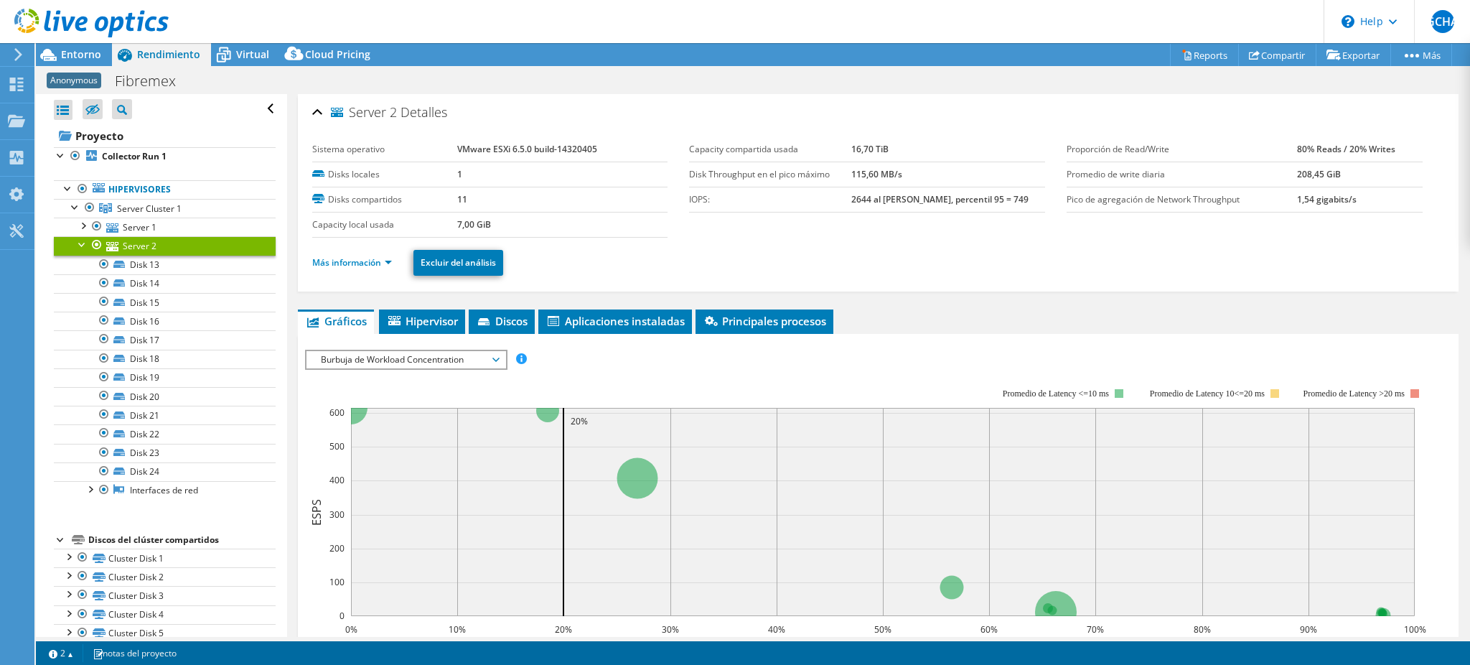
click at [82, 248] on div at bounding box center [82, 243] width 14 height 14
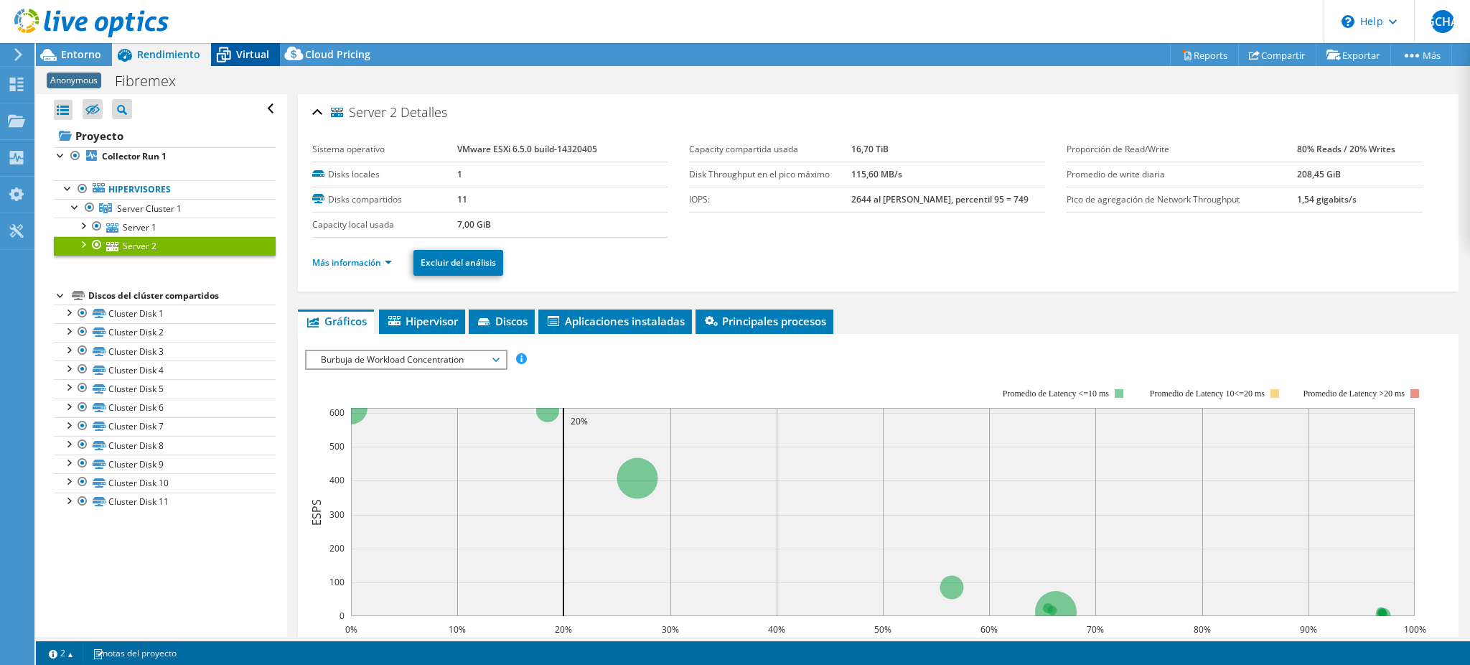
click at [246, 62] on div "Virtual" at bounding box center [245, 54] width 69 height 23
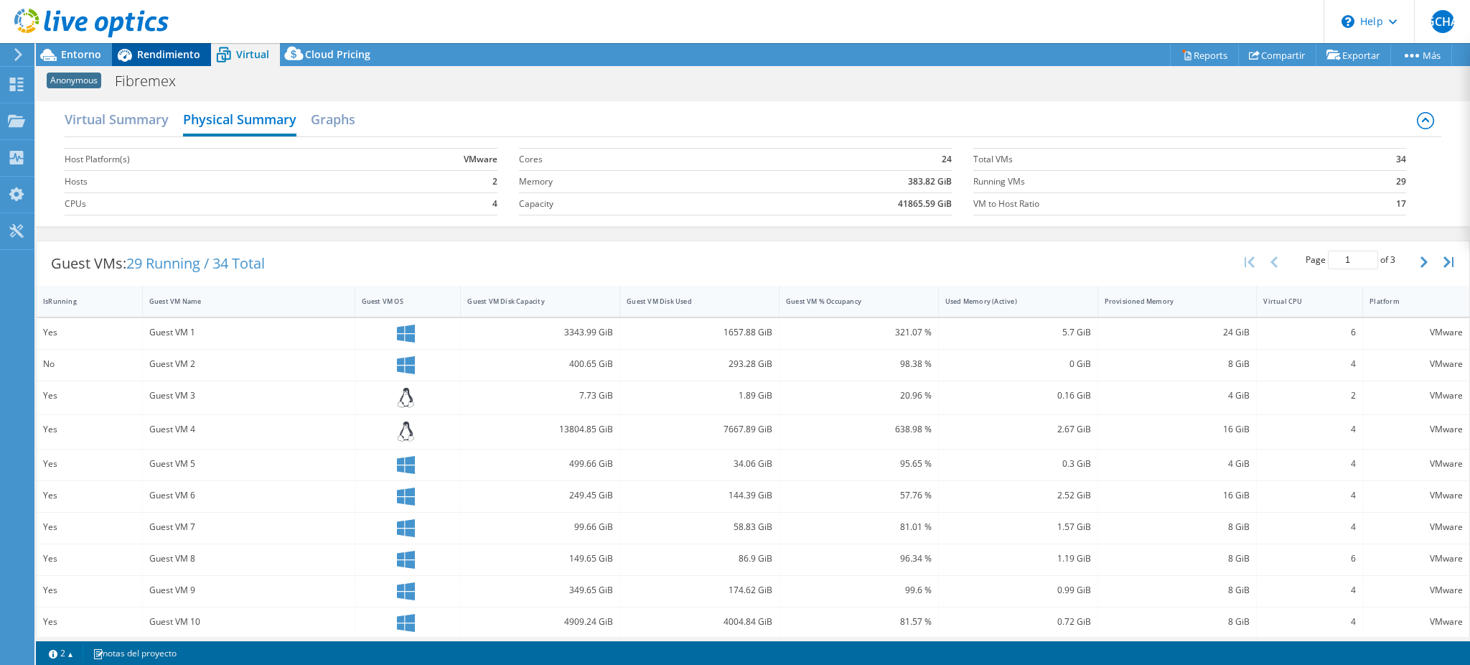
click at [167, 53] on span "Rendimiento" at bounding box center [168, 54] width 63 height 14
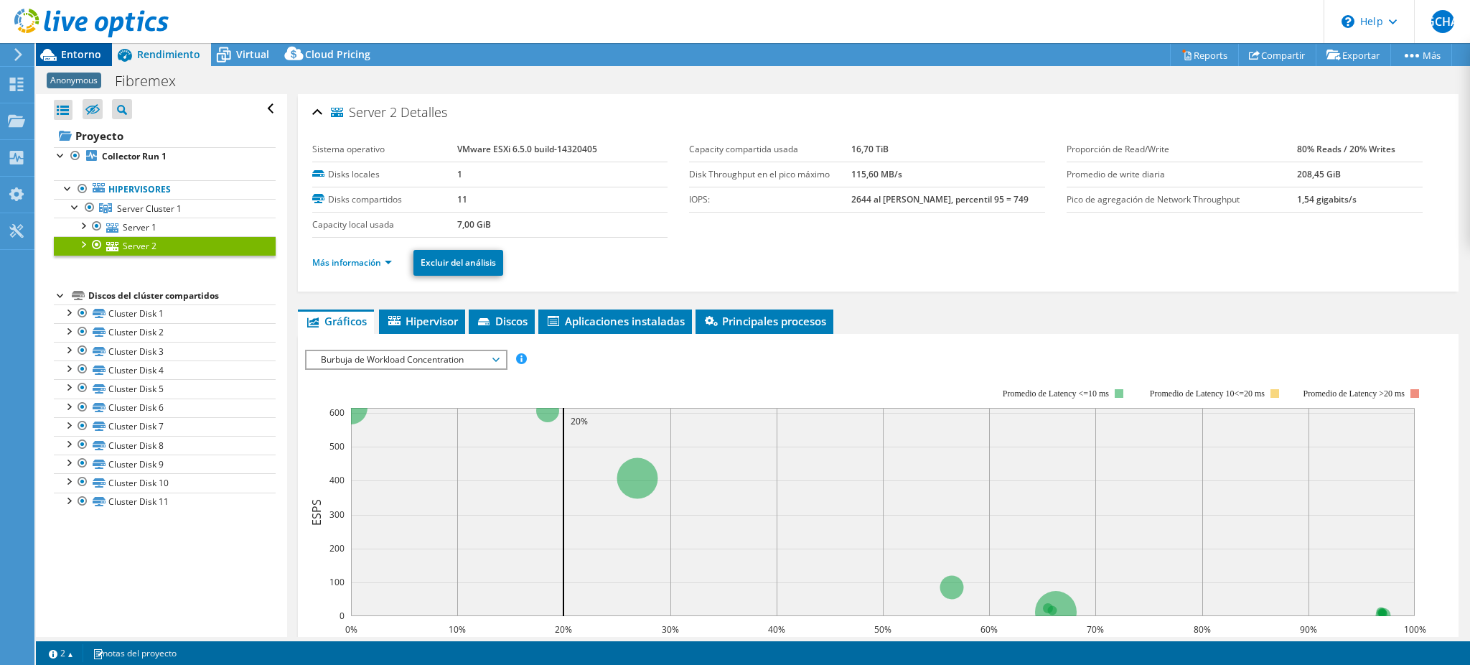
click at [75, 53] on span "Entorno" at bounding box center [81, 54] width 40 height 14
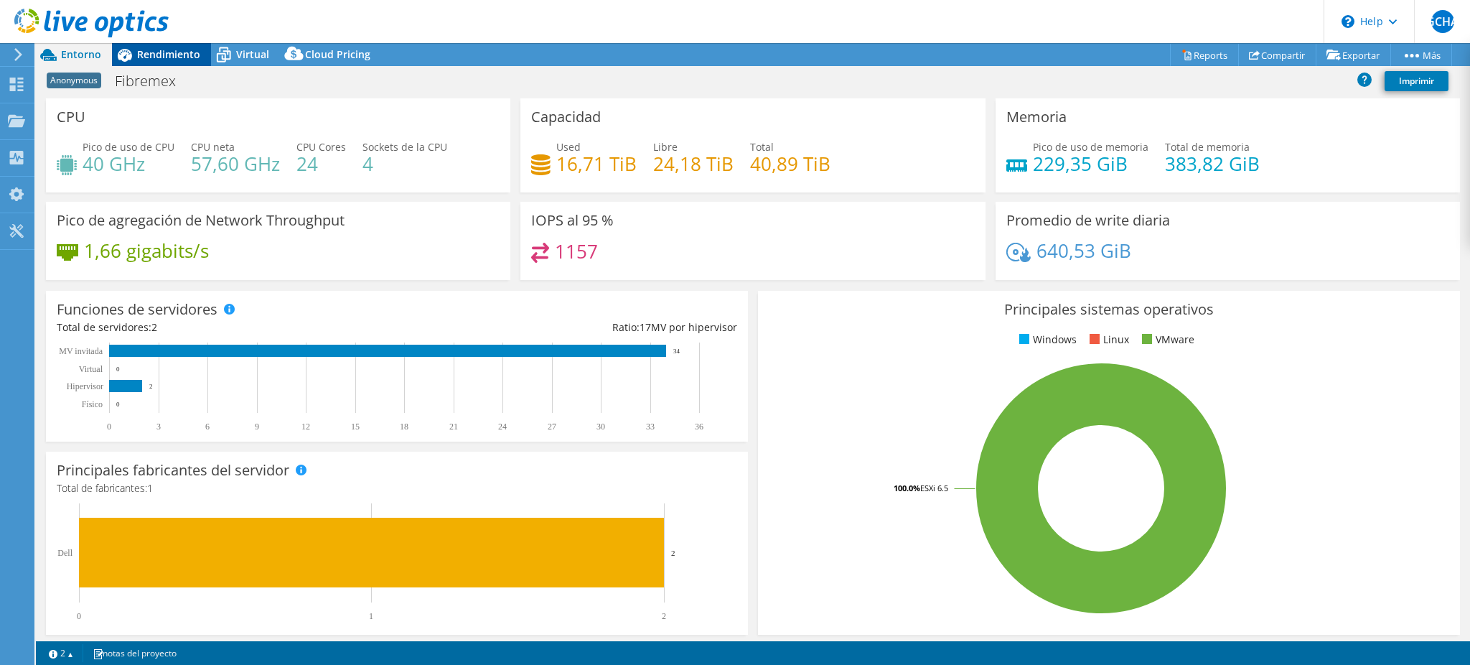
click at [158, 58] on span "Rendimiento" at bounding box center [168, 54] width 63 height 14
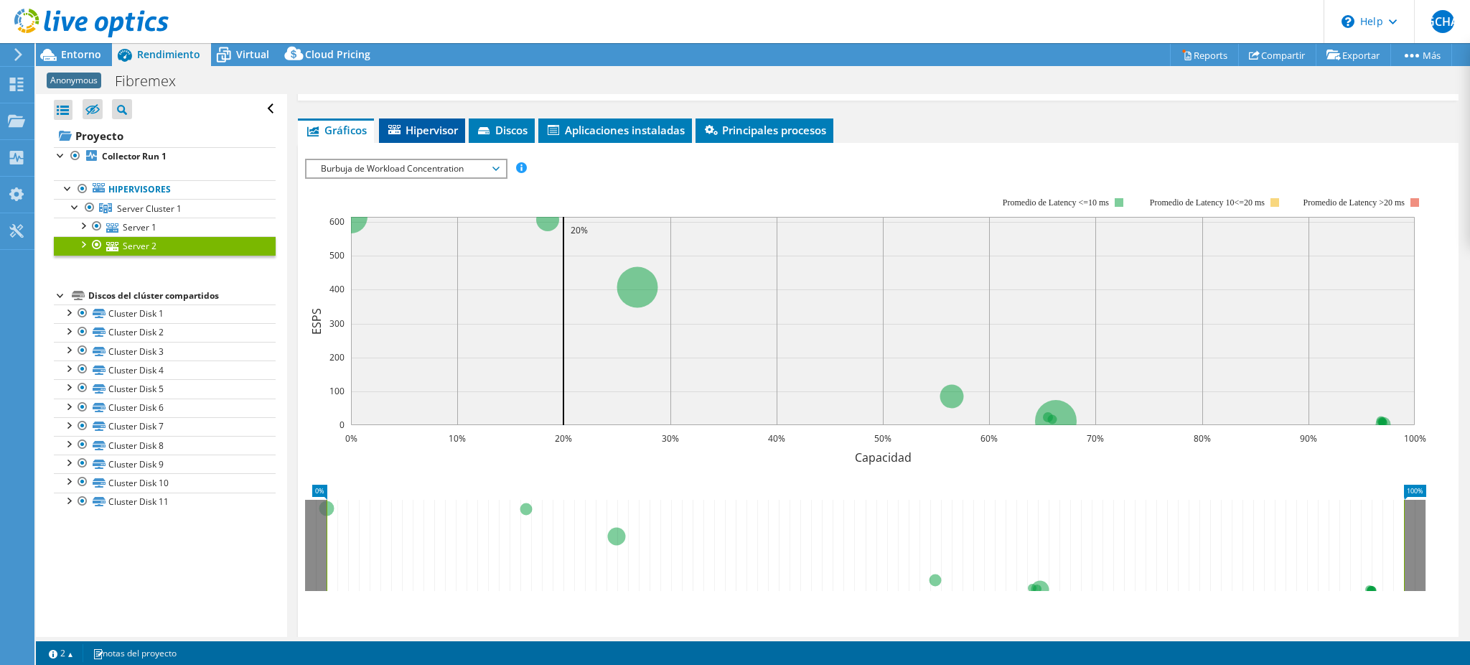
click at [418, 132] on span "Hipervisor" at bounding box center [422, 130] width 72 height 14
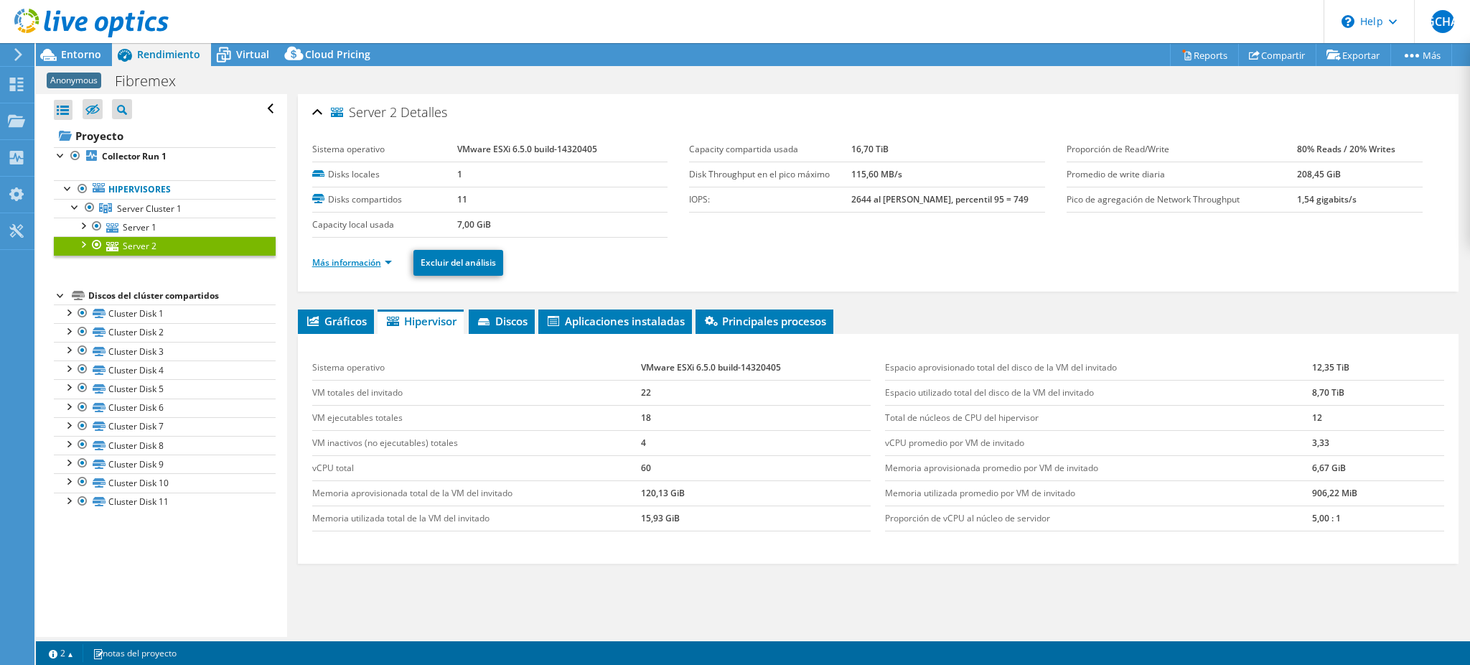
click at [383, 261] on link "Más información" at bounding box center [352, 262] width 80 height 12
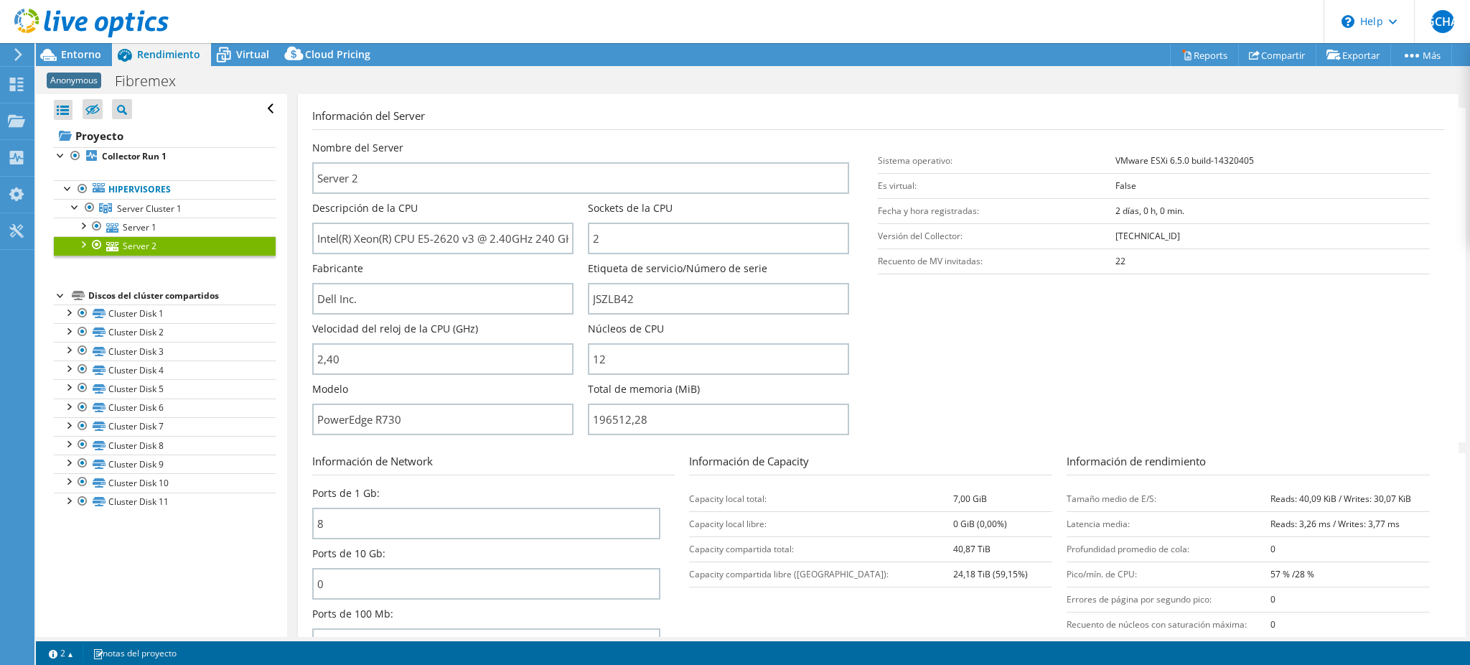
scroll to position [287, 0]
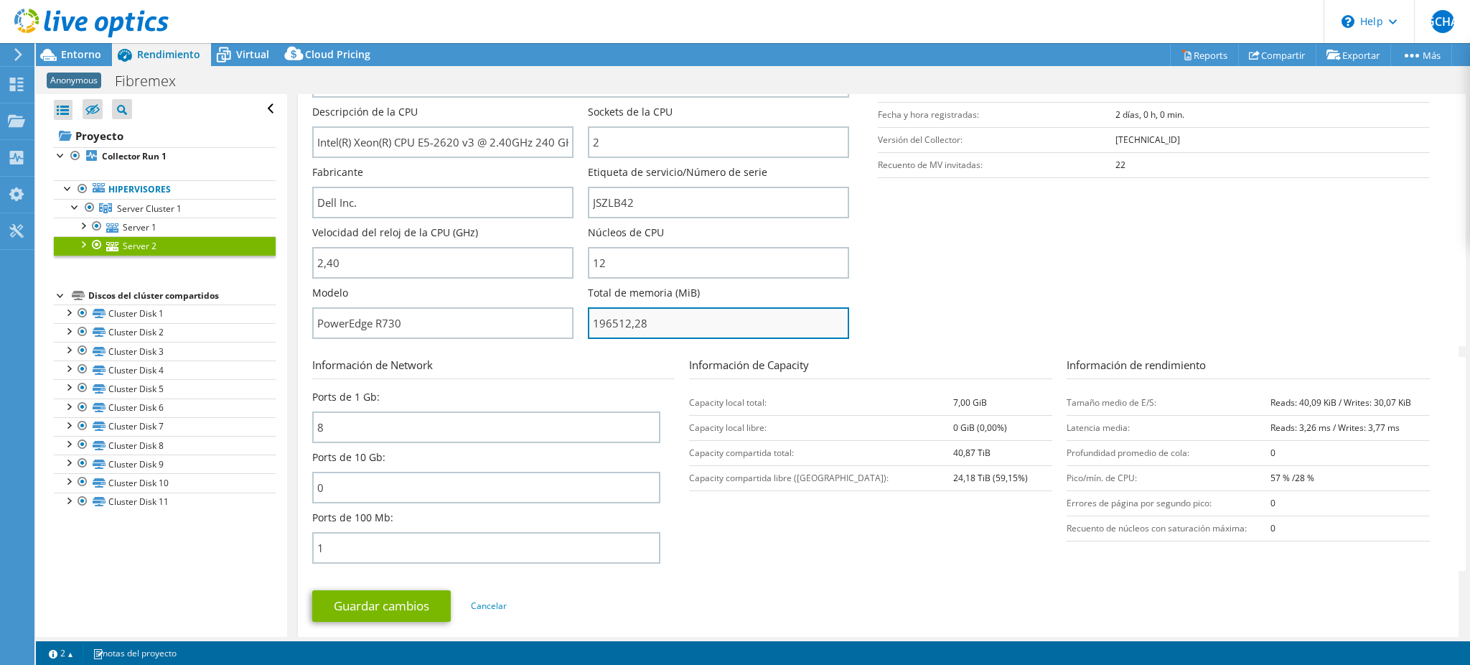
click at [641, 319] on input "196512,28" at bounding box center [718, 323] width 261 height 32
drag, startPoint x: 651, startPoint y: 317, endPoint x: 606, endPoint y: 317, distance: 45.2
click at [588, 317] on input "196512,28" at bounding box center [718, 323] width 261 height 32
type input "19651228"
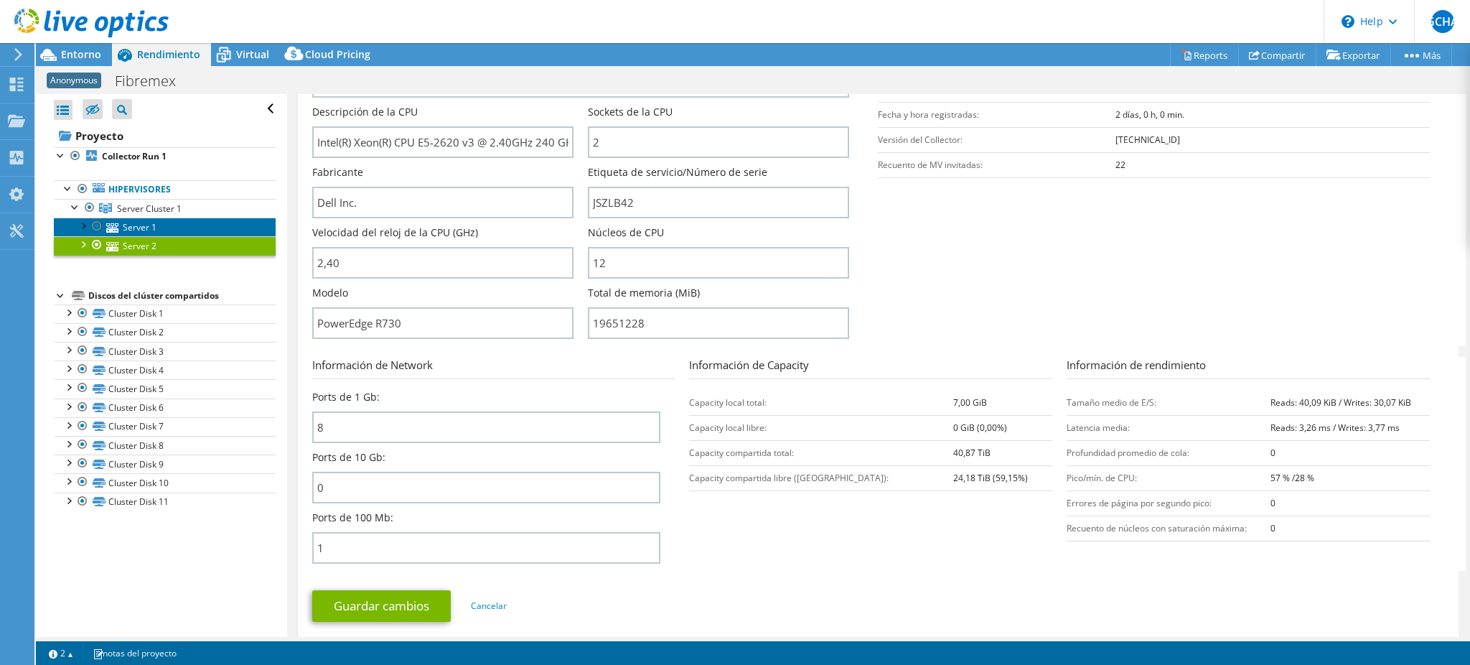
click at [152, 230] on link "Server 1" at bounding box center [165, 227] width 222 height 19
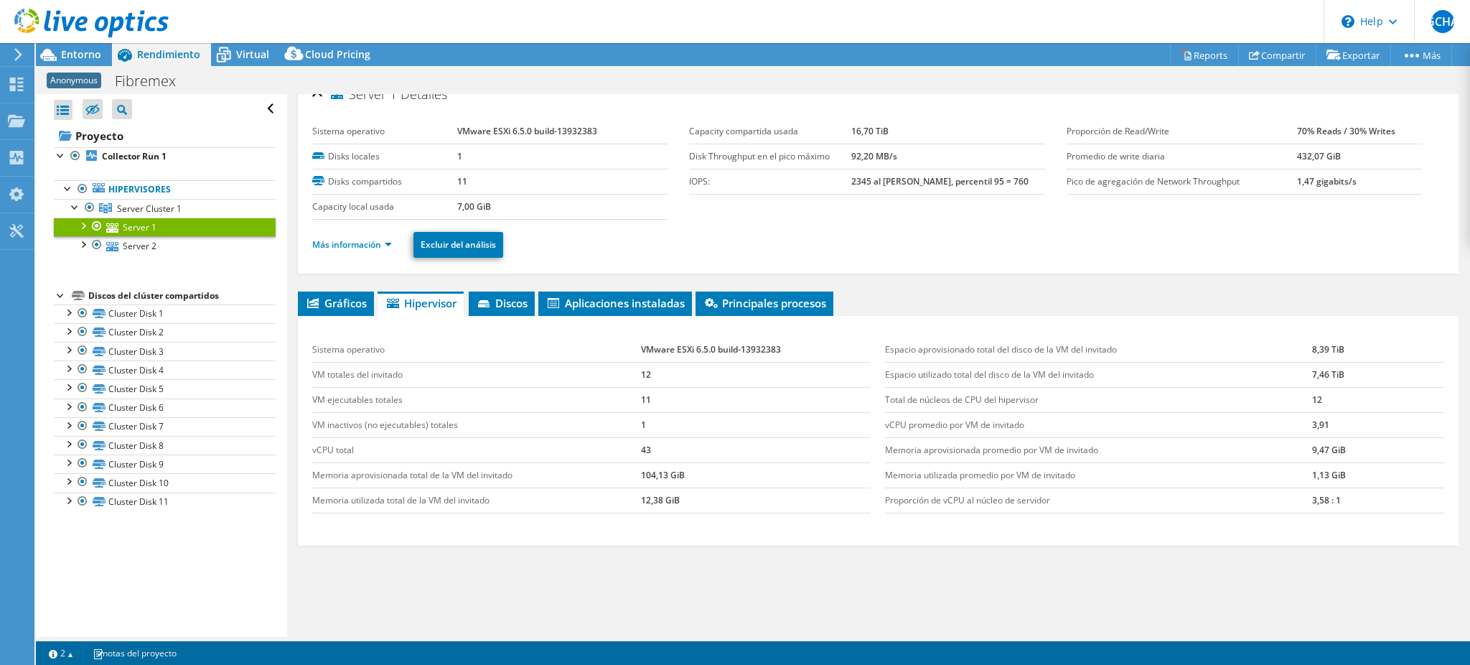
scroll to position [0, 0]
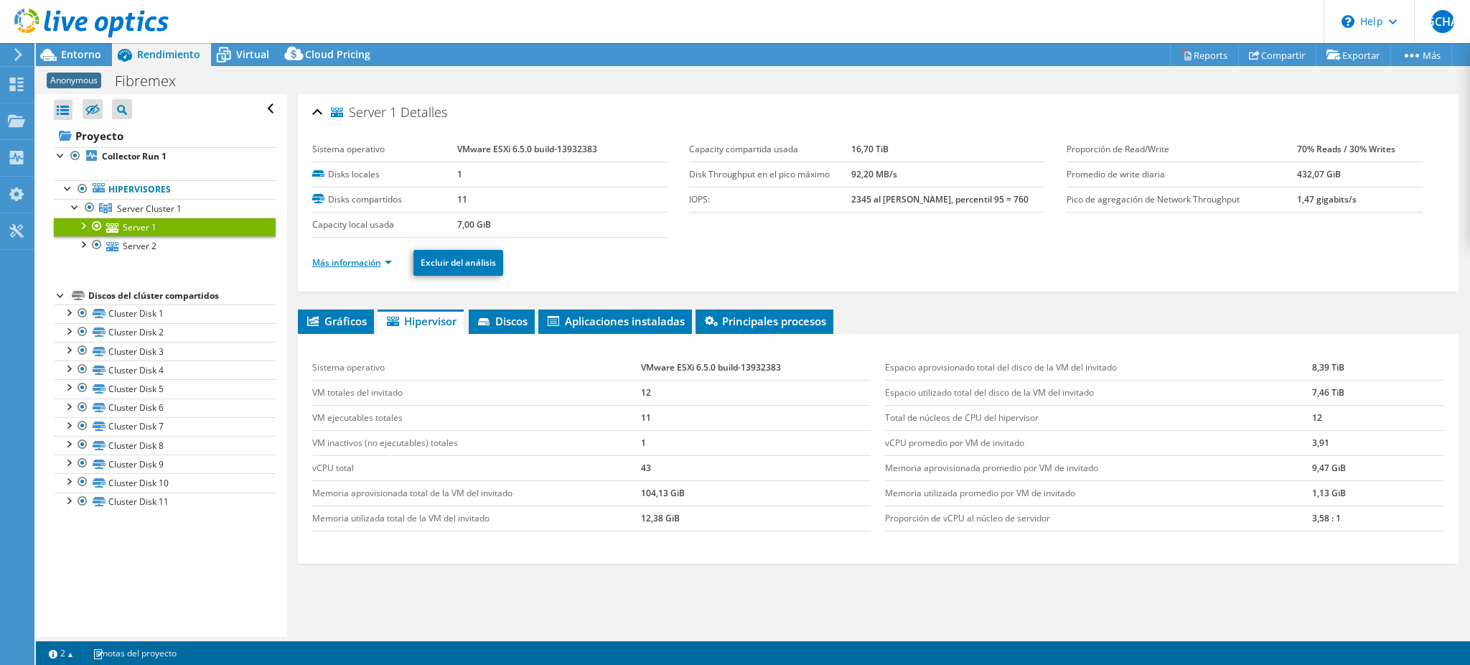
click at [359, 258] on link "Más información" at bounding box center [352, 262] width 80 height 12
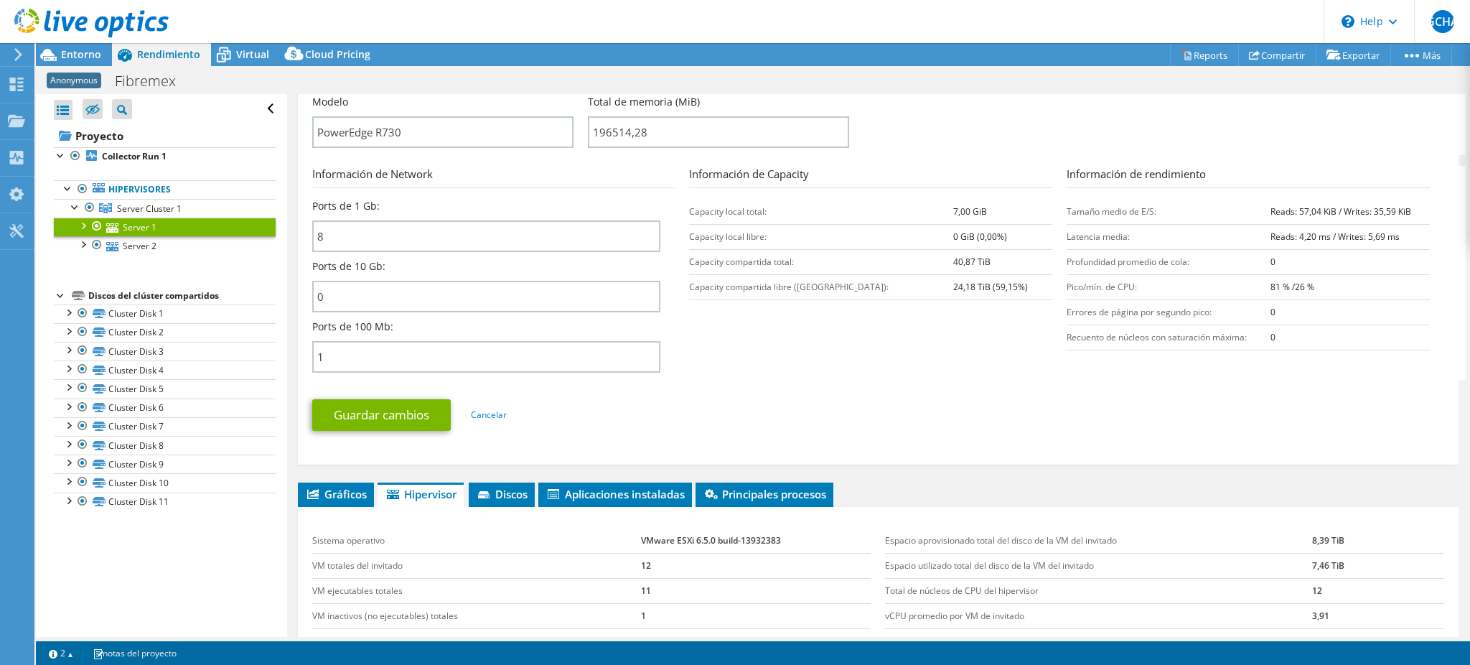
scroll to position [670, 0]
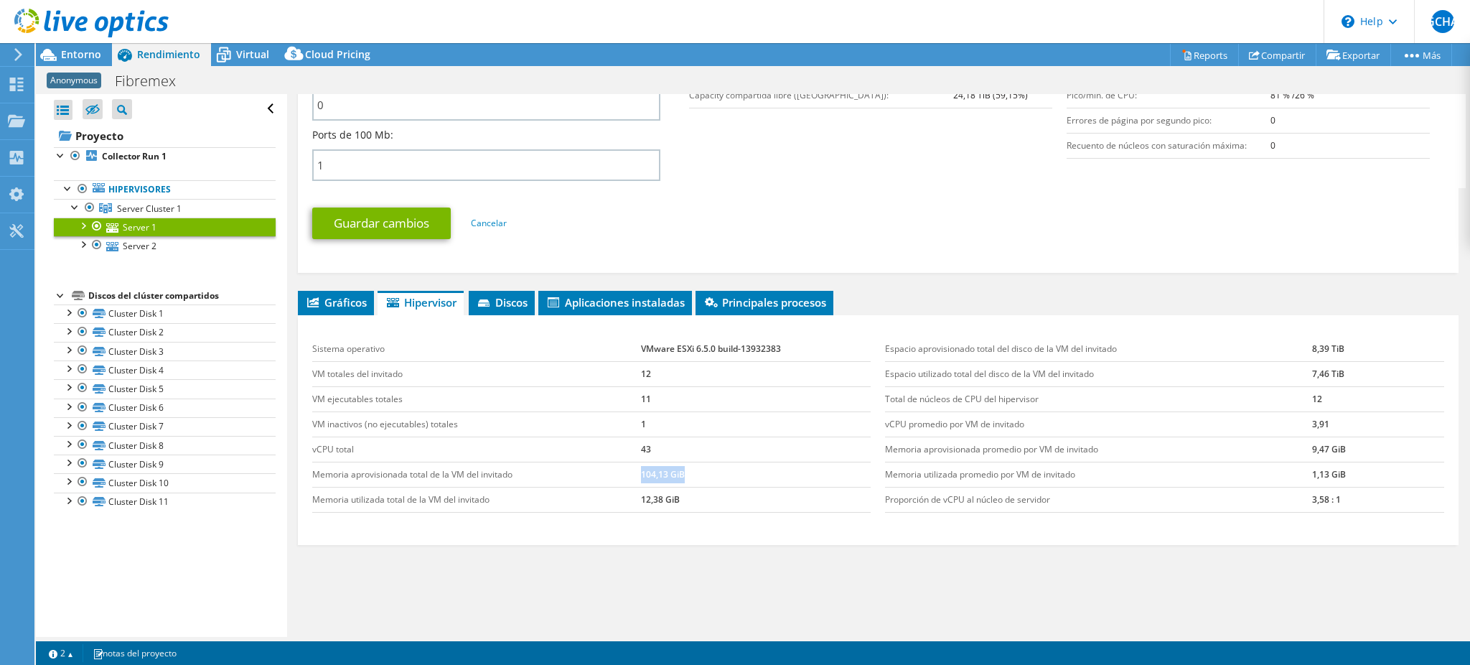
drag, startPoint x: 637, startPoint y: 465, endPoint x: 685, endPoint y: 465, distance: 48.1
click at [685, 465] on td "104,13 GiB" at bounding box center [756, 474] width 230 height 25
click at [157, 248] on link "Server 2" at bounding box center [165, 245] width 222 height 19
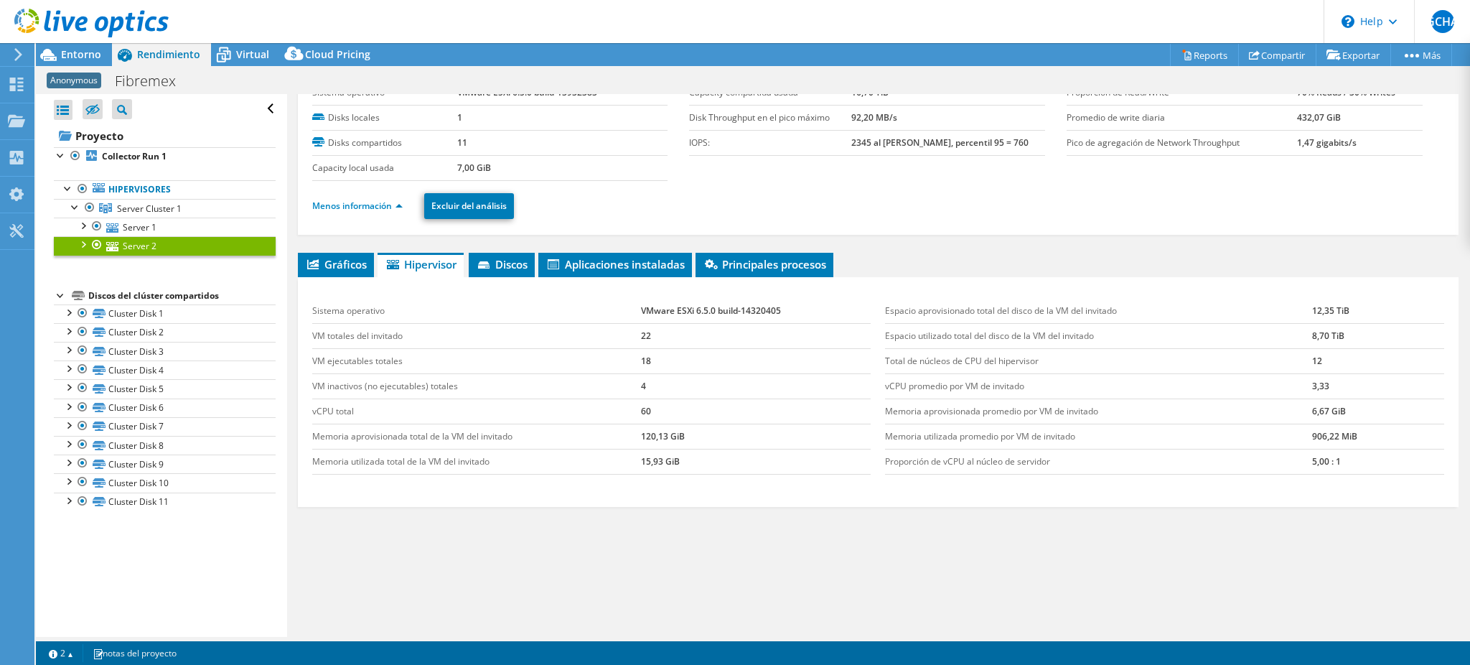
scroll to position [55, 0]
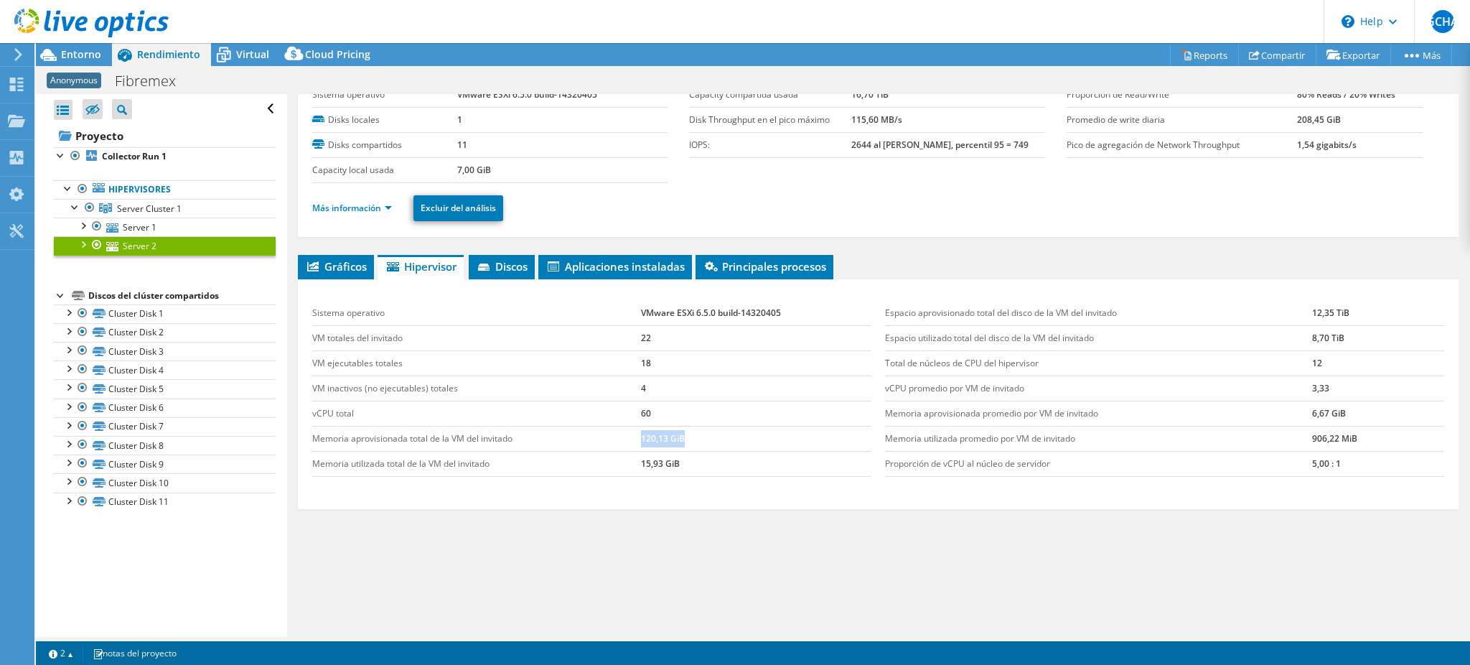
drag, startPoint x: 637, startPoint y: 434, endPoint x: 697, endPoint y: 437, distance: 60.4
click at [697, 437] on td "120,13 GiB" at bounding box center [756, 438] width 230 height 25
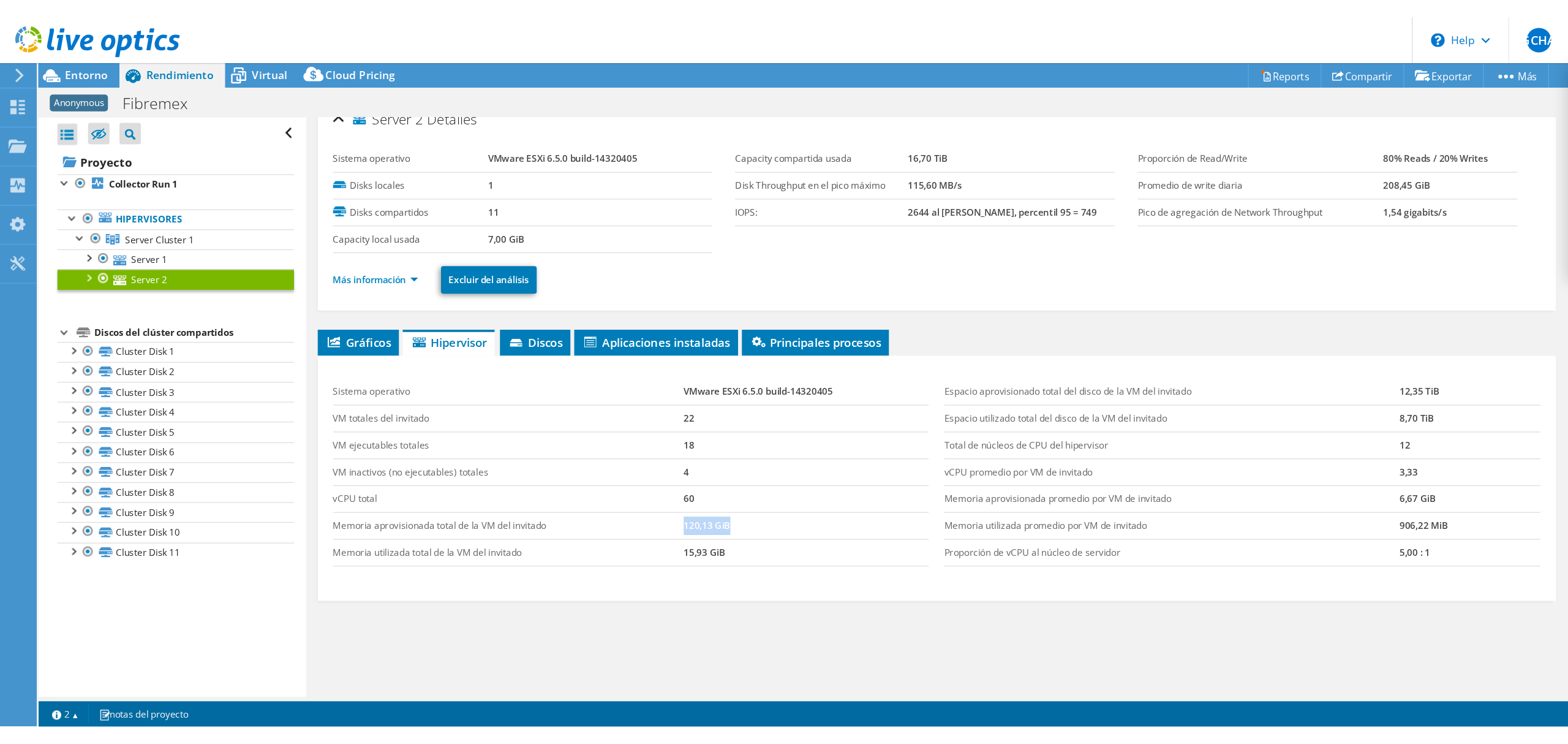
scroll to position [0, 0]
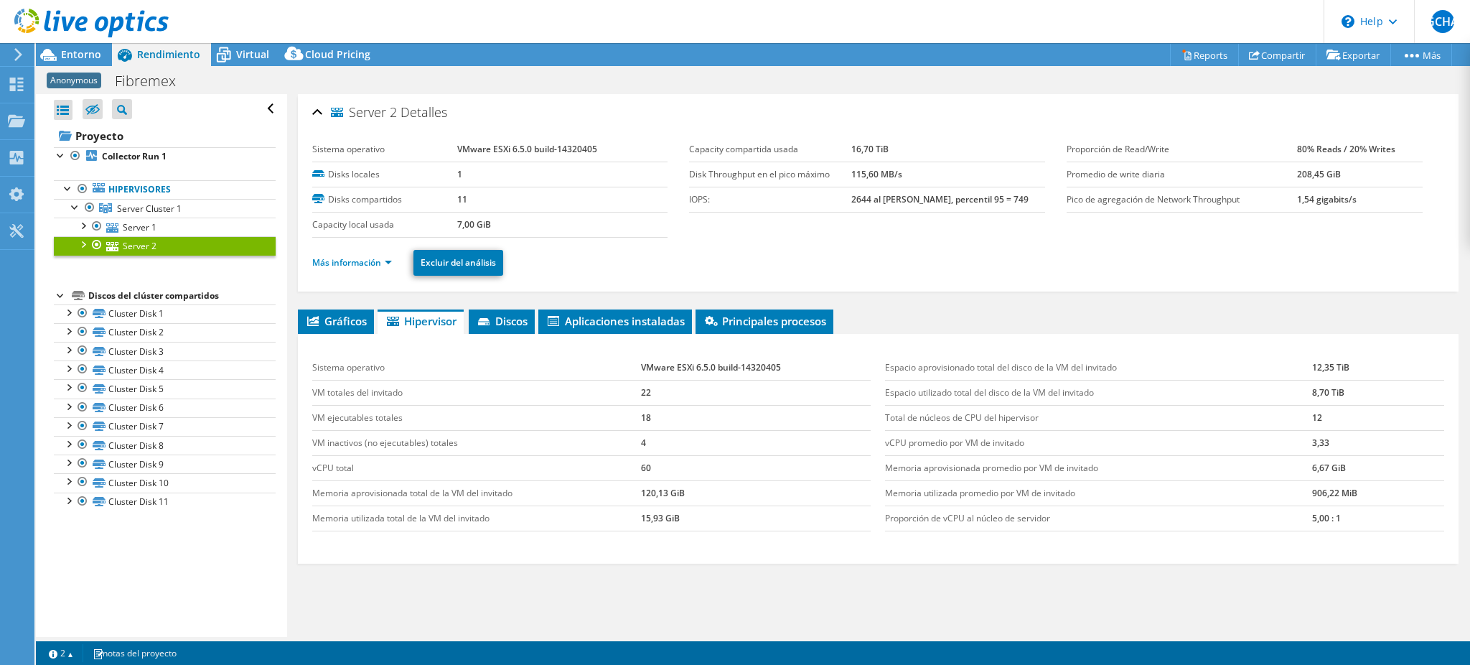
click at [688, 456] on td "60" at bounding box center [756, 467] width 230 height 25
click at [193, 210] on link "Server Cluster 1" at bounding box center [165, 208] width 222 height 19
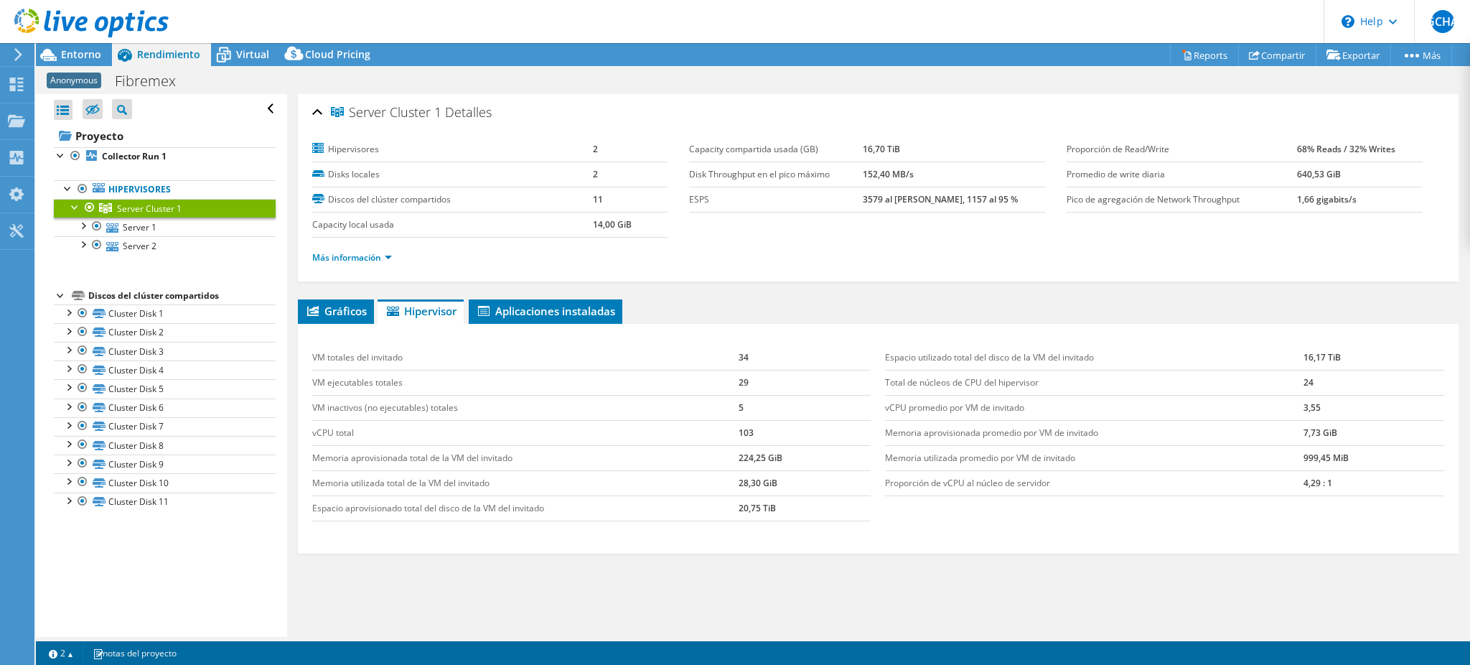
click at [542, 297] on div "Server Cluster 1 [GEOGRAPHIC_DATA] Hipervisores 2 Disks locales 2 Discos del cl…" at bounding box center [878, 388] width 1183 height 589
click at [538, 307] on span "Aplicaciones instaladas" at bounding box center [545, 311] width 139 height 14
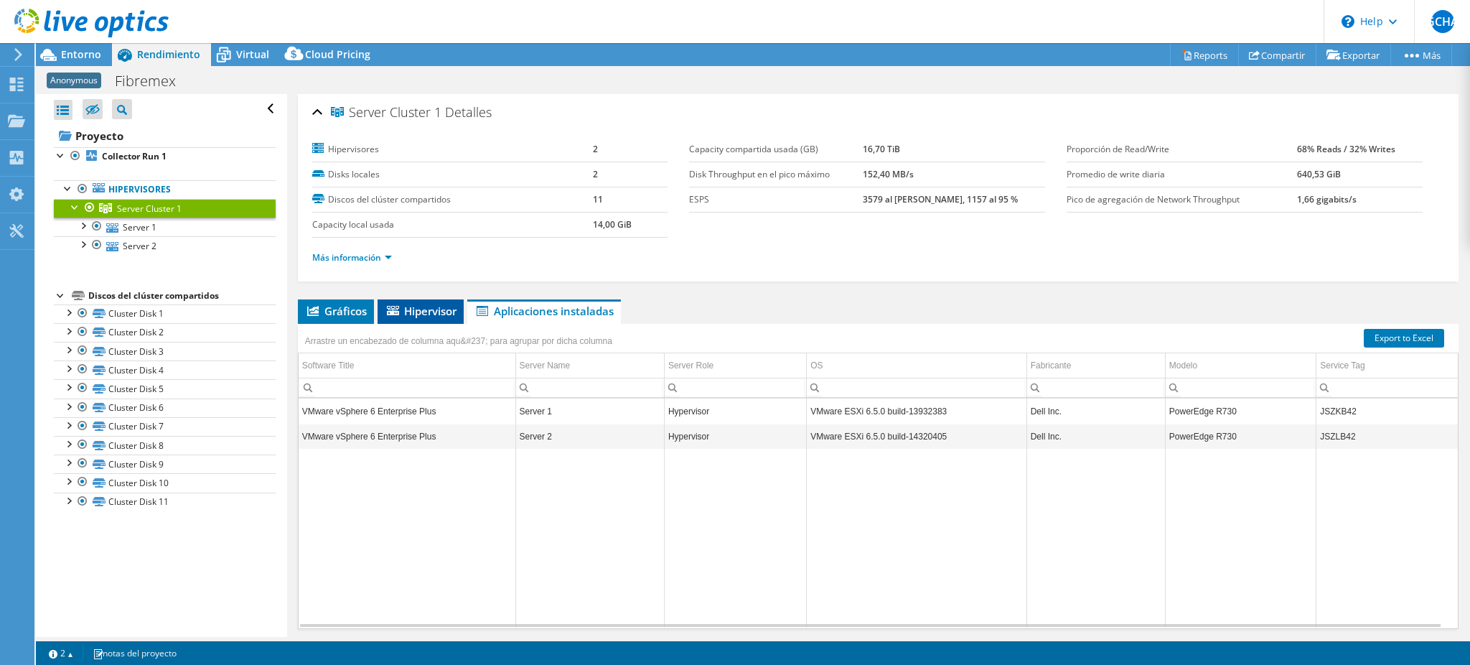
click at [418, 314] on span "Hipervisor" at bounding box center [421, 311] width 72 height 14
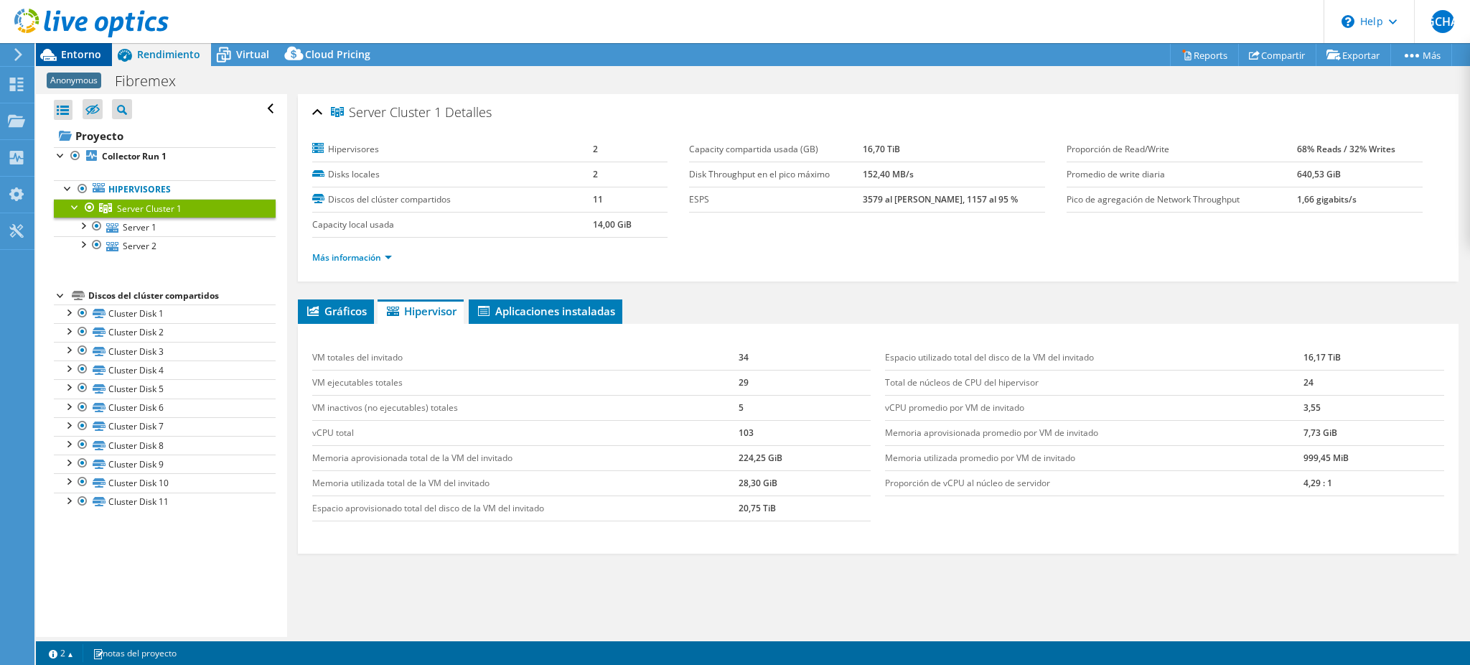
click at [95, 56] on span "Entorno" at bounding box center [81, 54] width 40 height 14
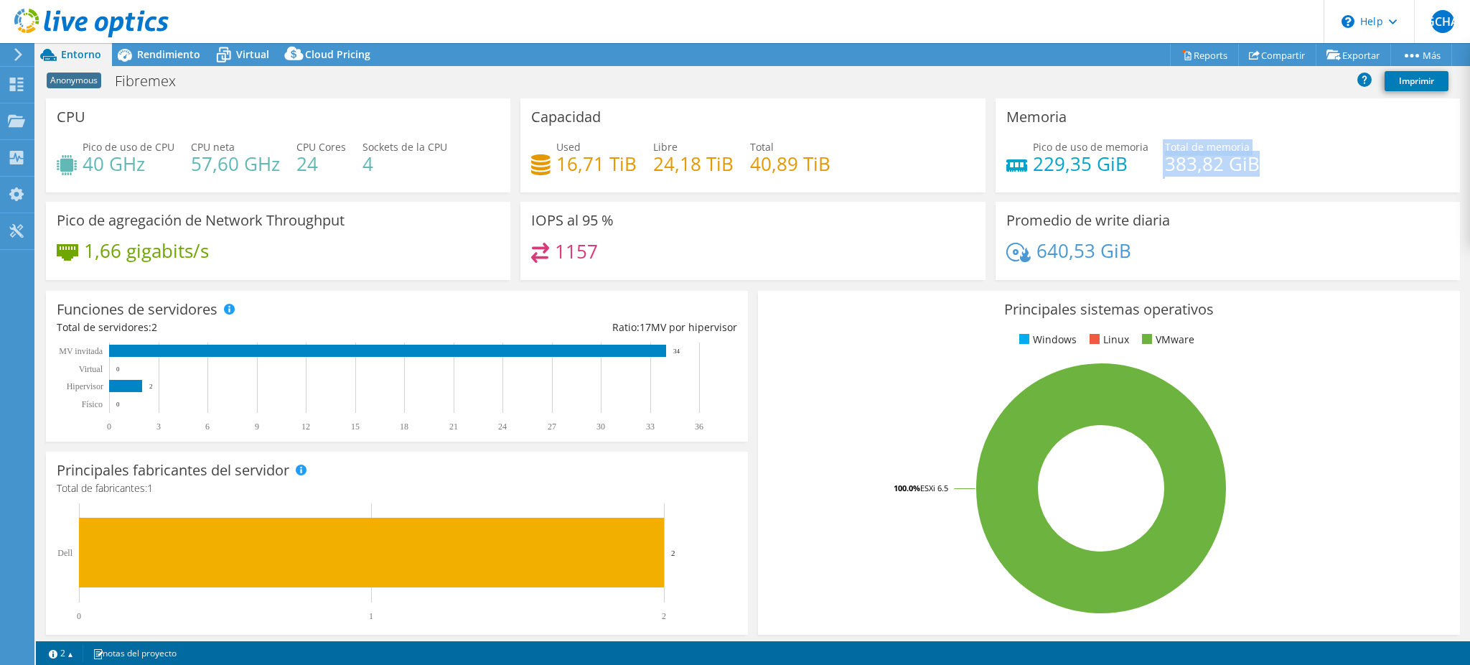
drag, startPoint x: 1150, startPoint y: 166, endPoint x: 1317, endPoint y: 156, distance: 166.9
click at [1317, 156] on div "Pico de uso de memoria 229,35 GiB Total de memoria 383,82 GiB" at bounding box center [1228, 162] width 443 height 47
click at [1322, 164] on div "Pico de uso de memoria 229,35 GiB Total de memoria 383,82 GiB" at bounding box center [1228, 162] width 443 height 47
click at [1242, 169] on h4 "383,82 GiB" at bounding box center [1212, 164] width 95 height 16
click at [1190, 166] on h4 "383,82 GiB" at bounding box center [1212, 164] width 95 height 16
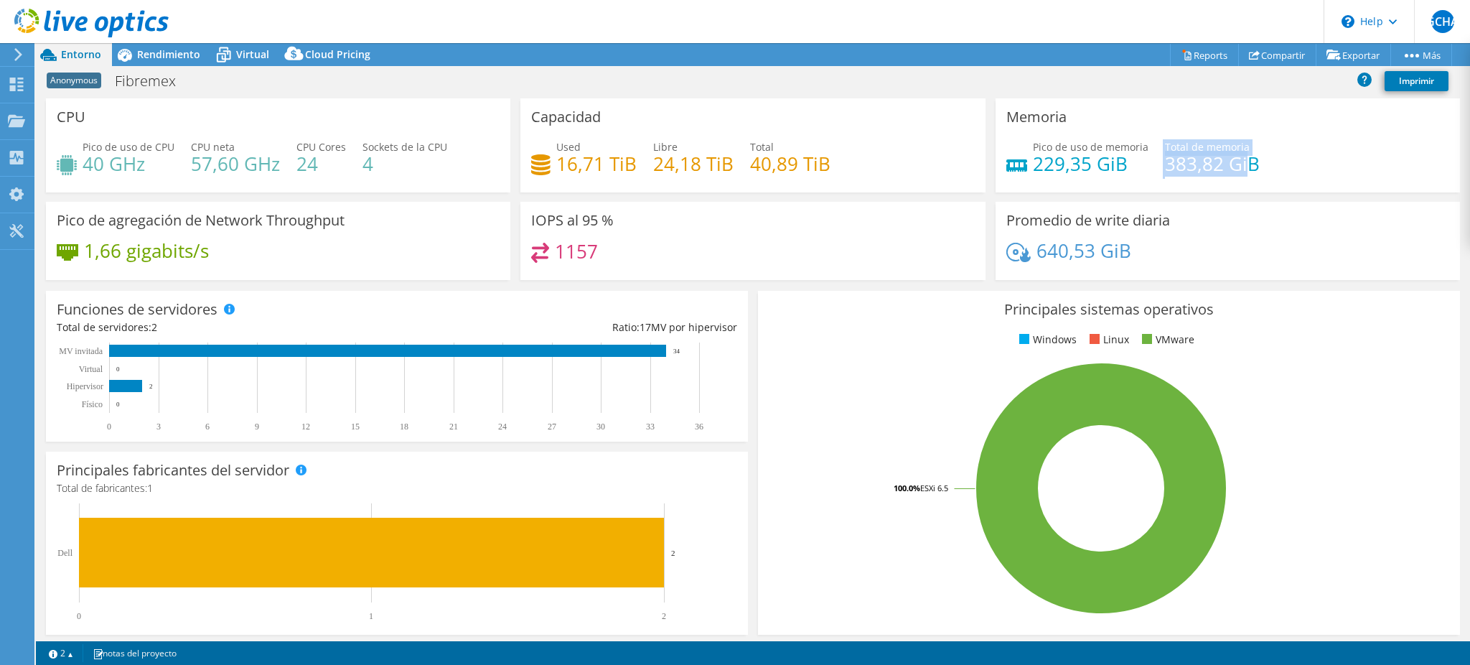
drag, startPoint x: 1150, startPoint y: 169, endPoint x: 1237, endPoint y: 160, distance: 87.4
click at [1237, 160] on div "Pico de uso de memoria 229,35 GiB Total de memoria 383,82 GiB" at bounding box center [1228, 162] width 443 height 47
click at [1268, 162] on div "Pico de uso de memoria 229,35 GiB Total de memoria 383,82 GiB" at bounding box center [1228, 162] width 443 height 47
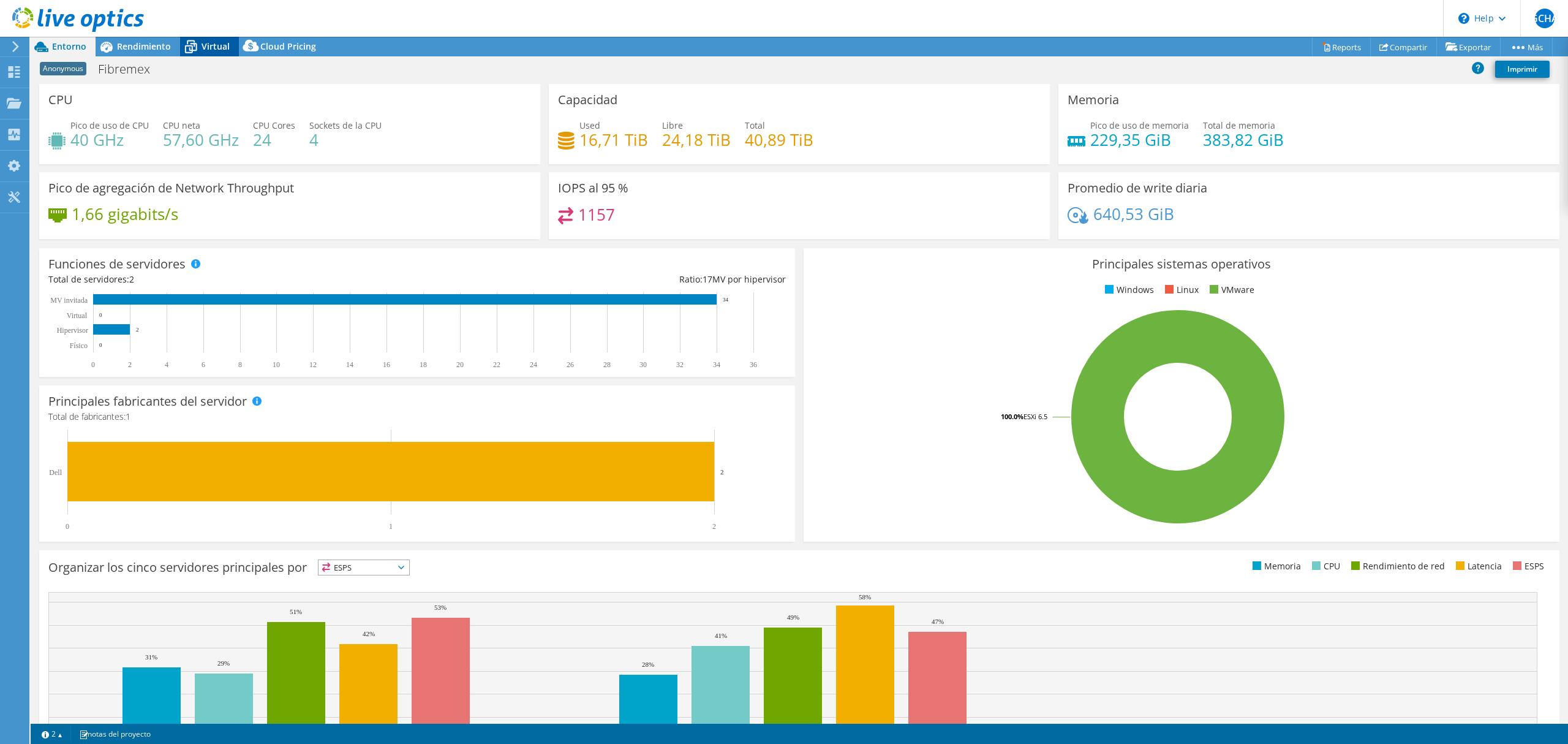
click at [203, 44] on span "Virtual" at bounding box center [215, 46] width 28 height 12
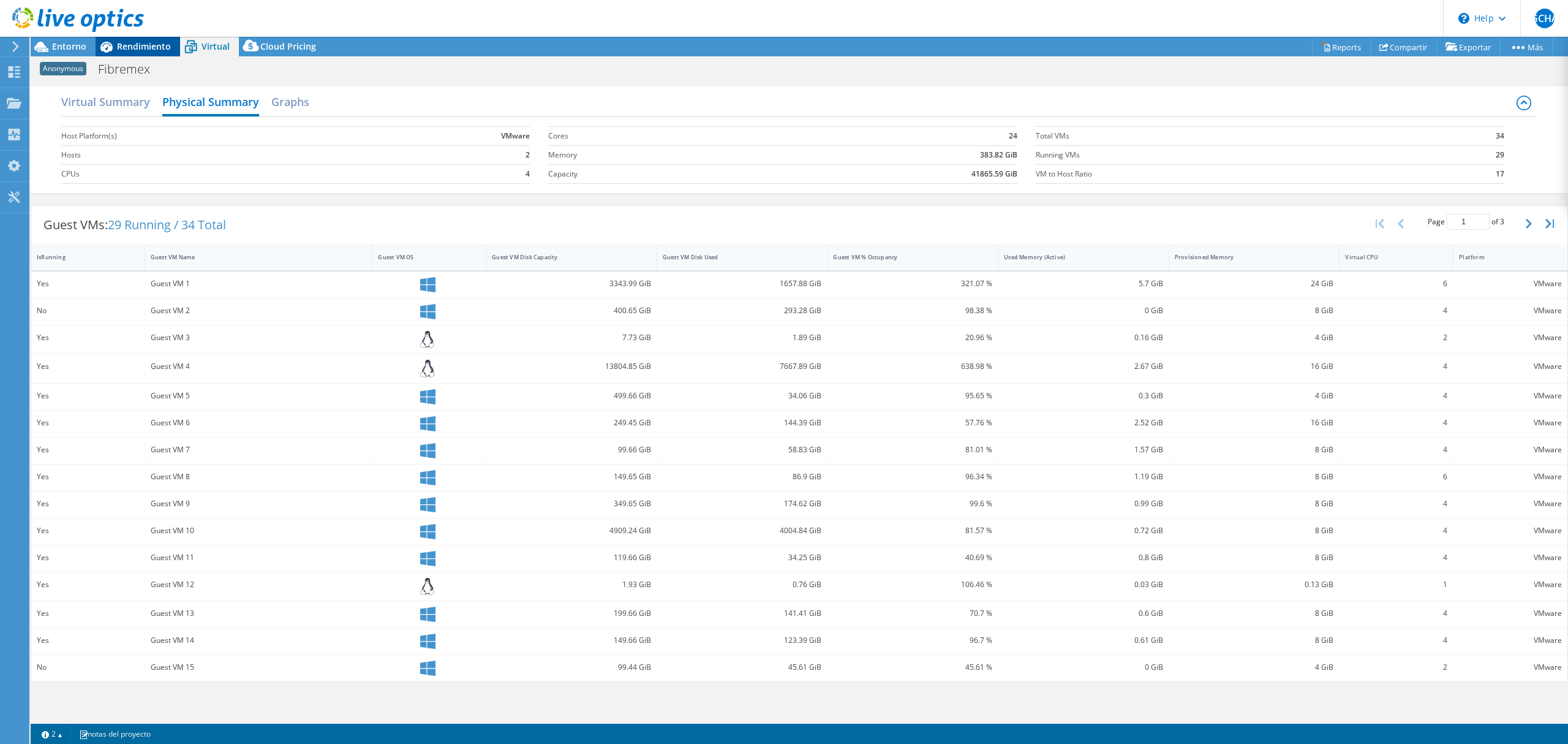
click at [152, 54] on div "Rendimiento" at bounding box center [137, 46] width 84 height 20
